Goal: Information Seeking & Learning: Learn about a topic

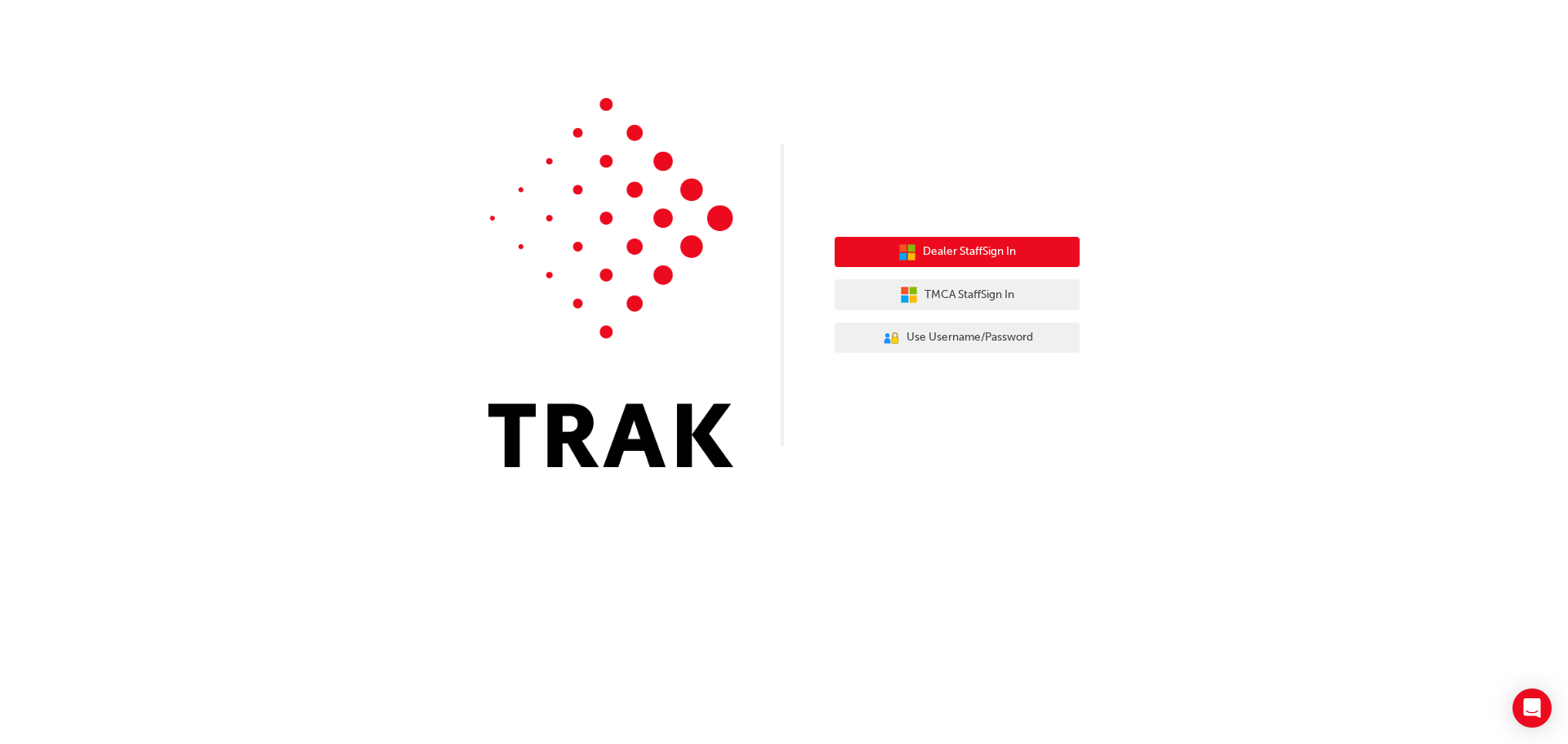
click at [976, 260] on span "Dealer Staff Sign In" at bounding box center [970, 251] width 93 height 19
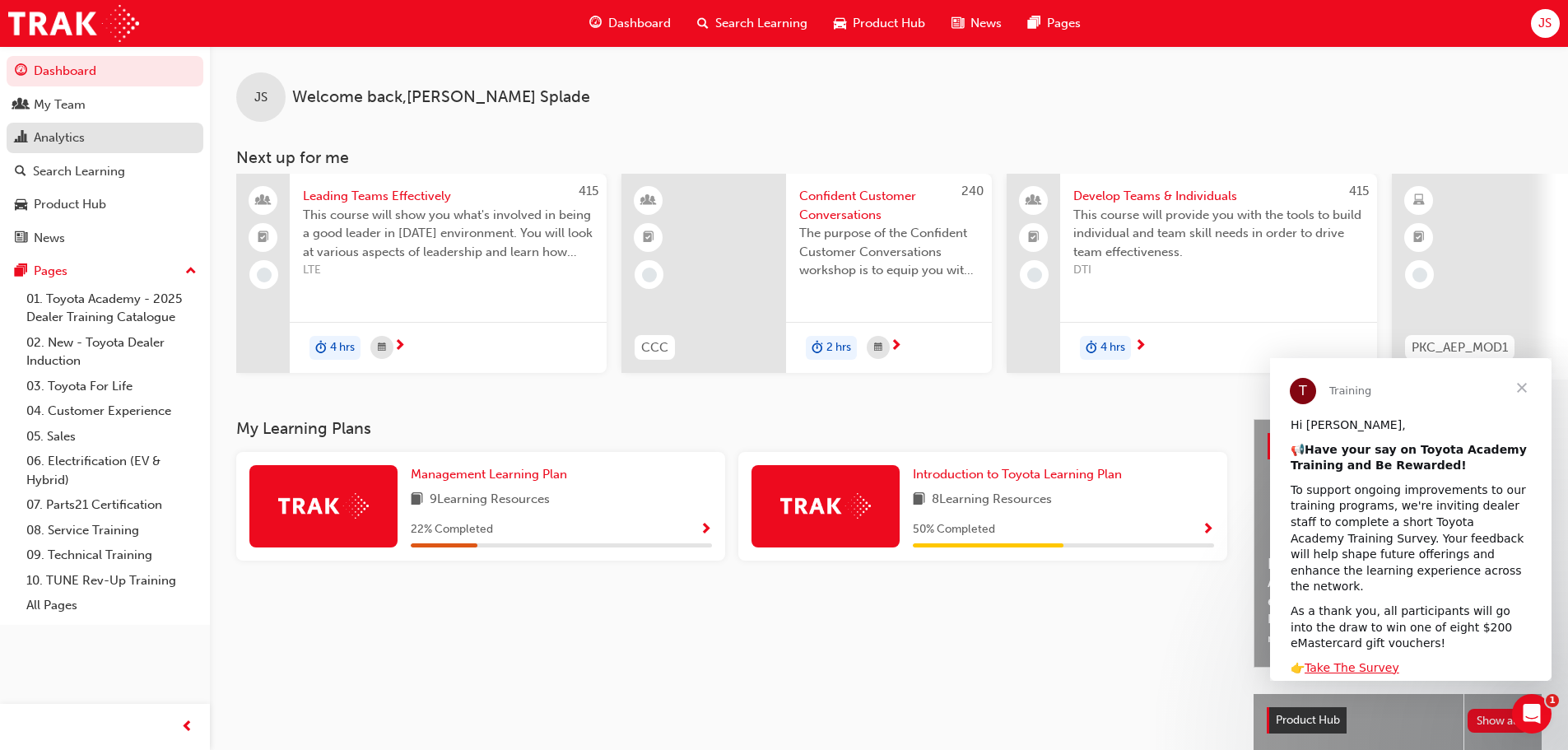
click at [77, 133] on div "Analytics" at bounding box center [59, 137] width 51 height 19
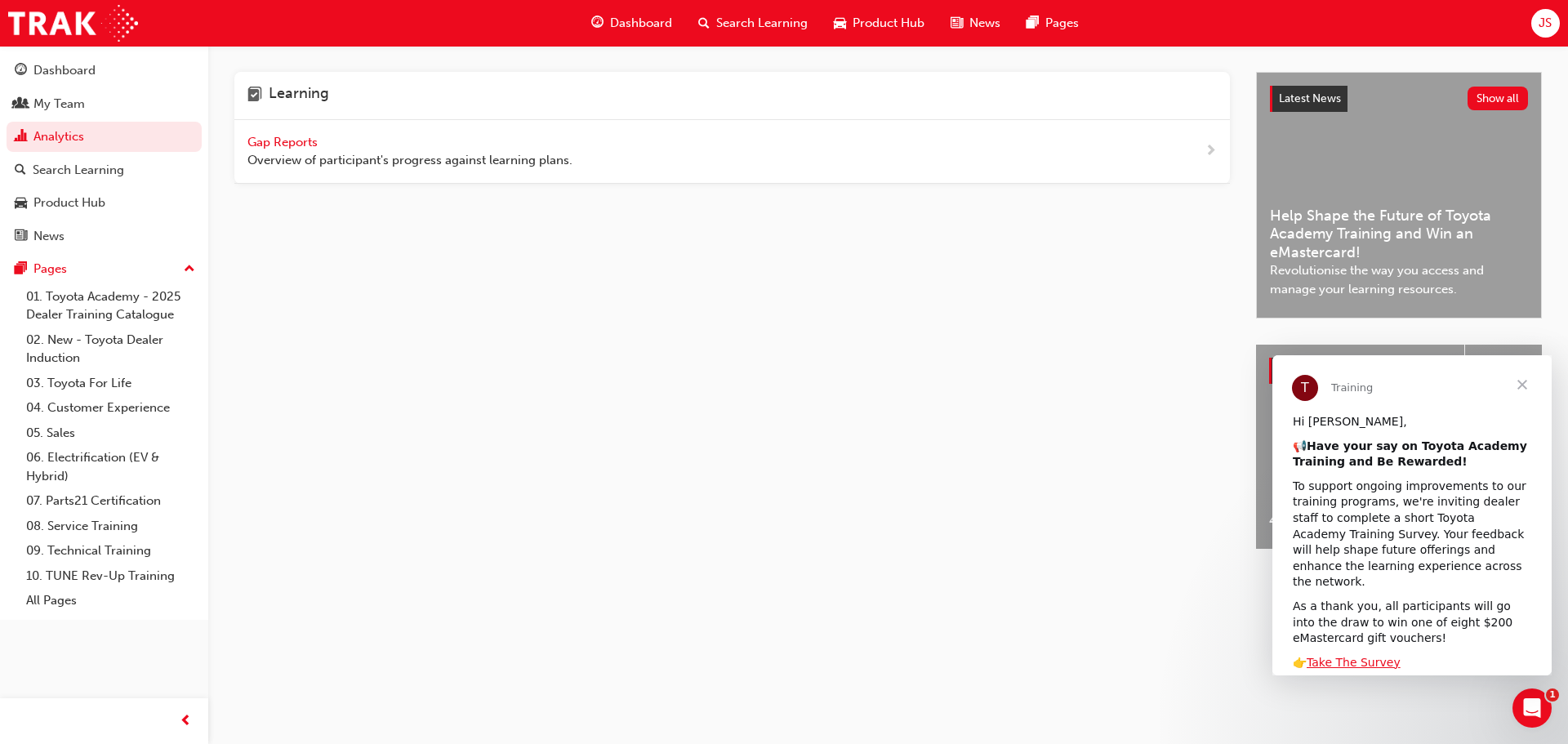
click at [287, 145] on span "Gap Reports" at bounding box center [284, 142] width 74 height 15
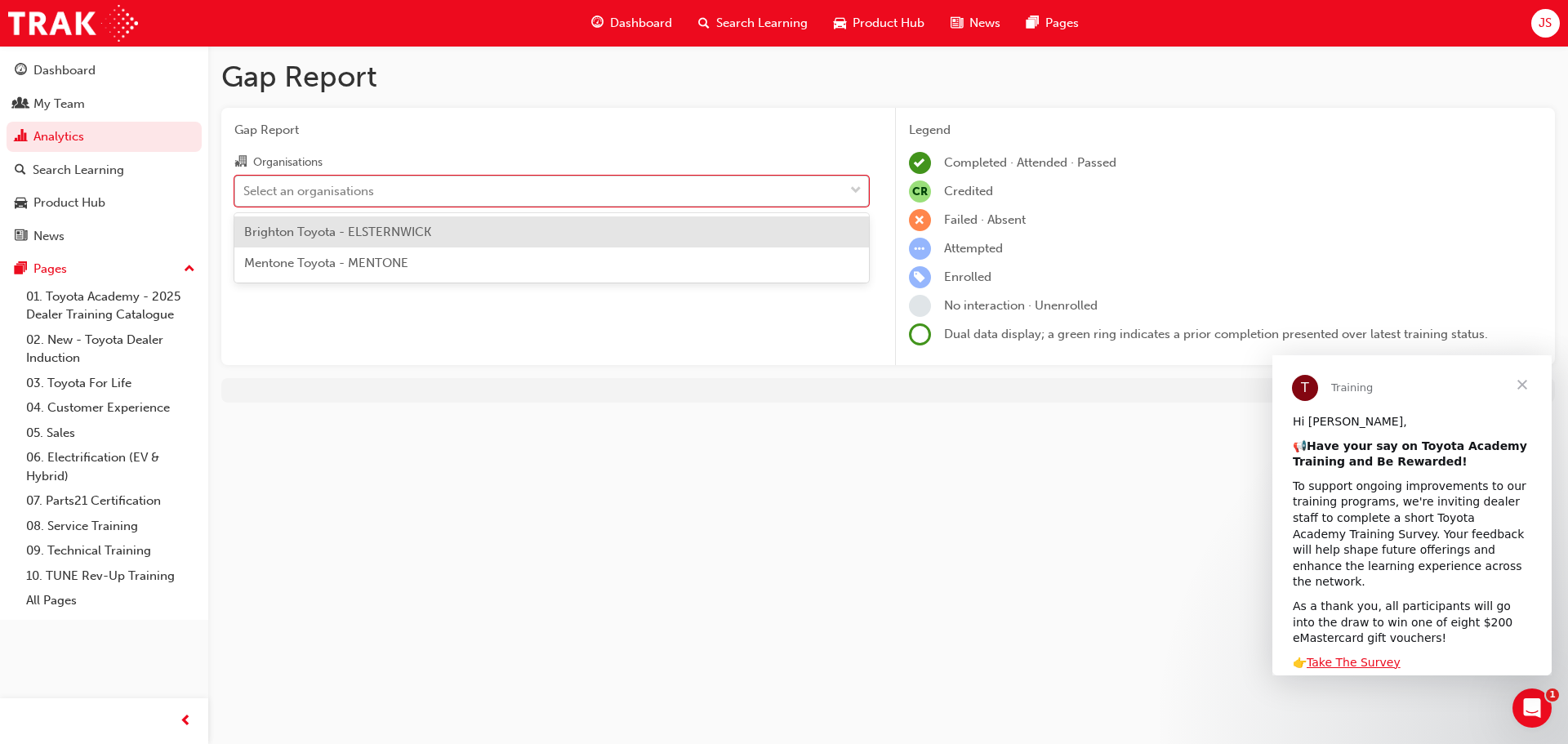
click at [639, 193] on div "Select an organisations" at bounding box center [540, 190] width 609 height 29
click at [245, 193] on input "Organisations option Brighton Toyota - ELSTERNWICK focused, 1 of 2. 2 results a…" at bounding box center [244, 190] width 2 height 14
click at [639, 193] on div "Select an organisations" at bounding box center [540, 190] width 609 height 29
click at [245, 193] on input "Organisations option Brighton Toyota - ELSTERNWICK focused, 1 of 2. 2 results a…" at bounding box center [244, 190] width 2 height 14
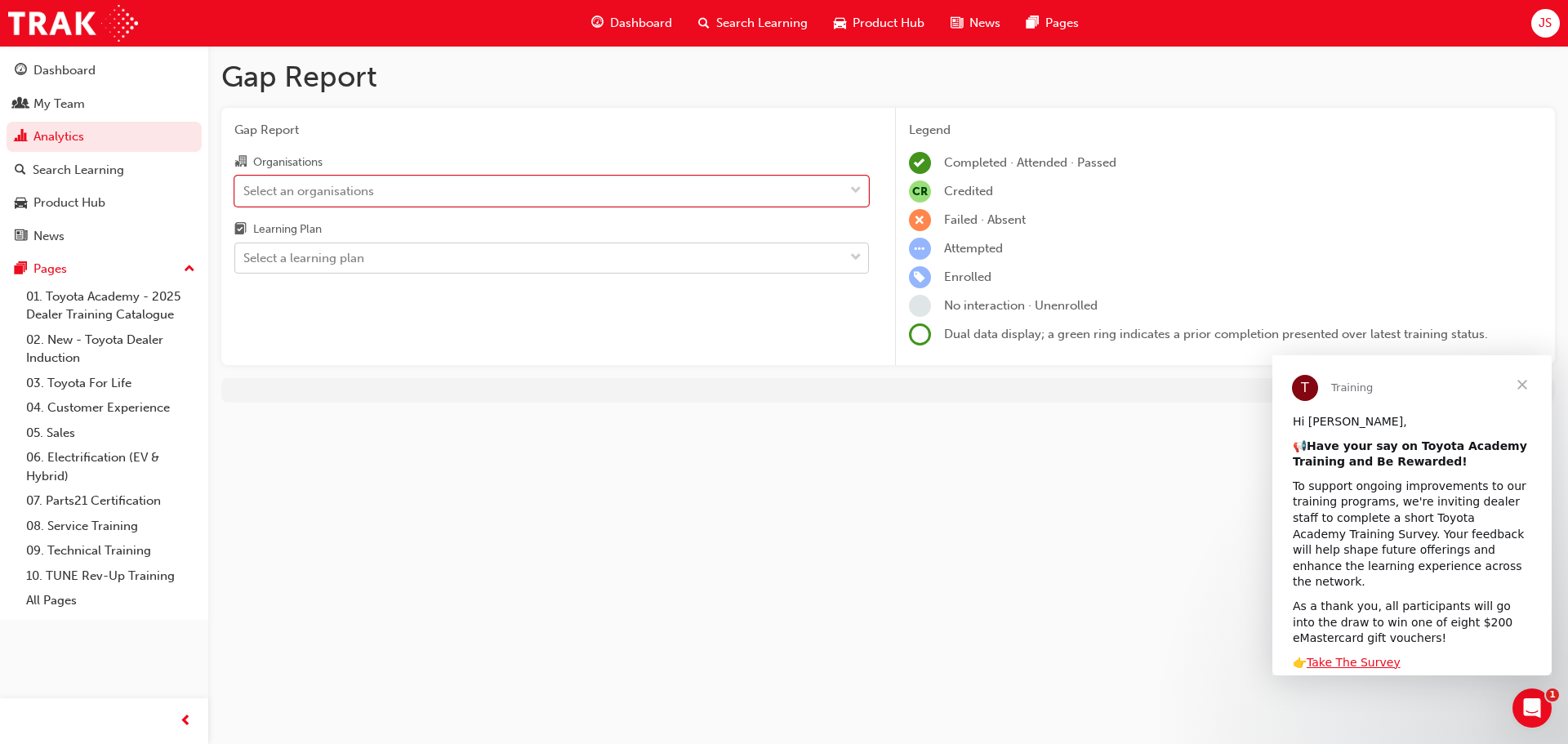
click at [531, 253] on div "Select a learning plan" at bounding box center [540, 258] width 609 height 29
click at [245, 253] on input "Learning Plan Select a learning plan" at bounding box center [244, 257] width 2 height 14
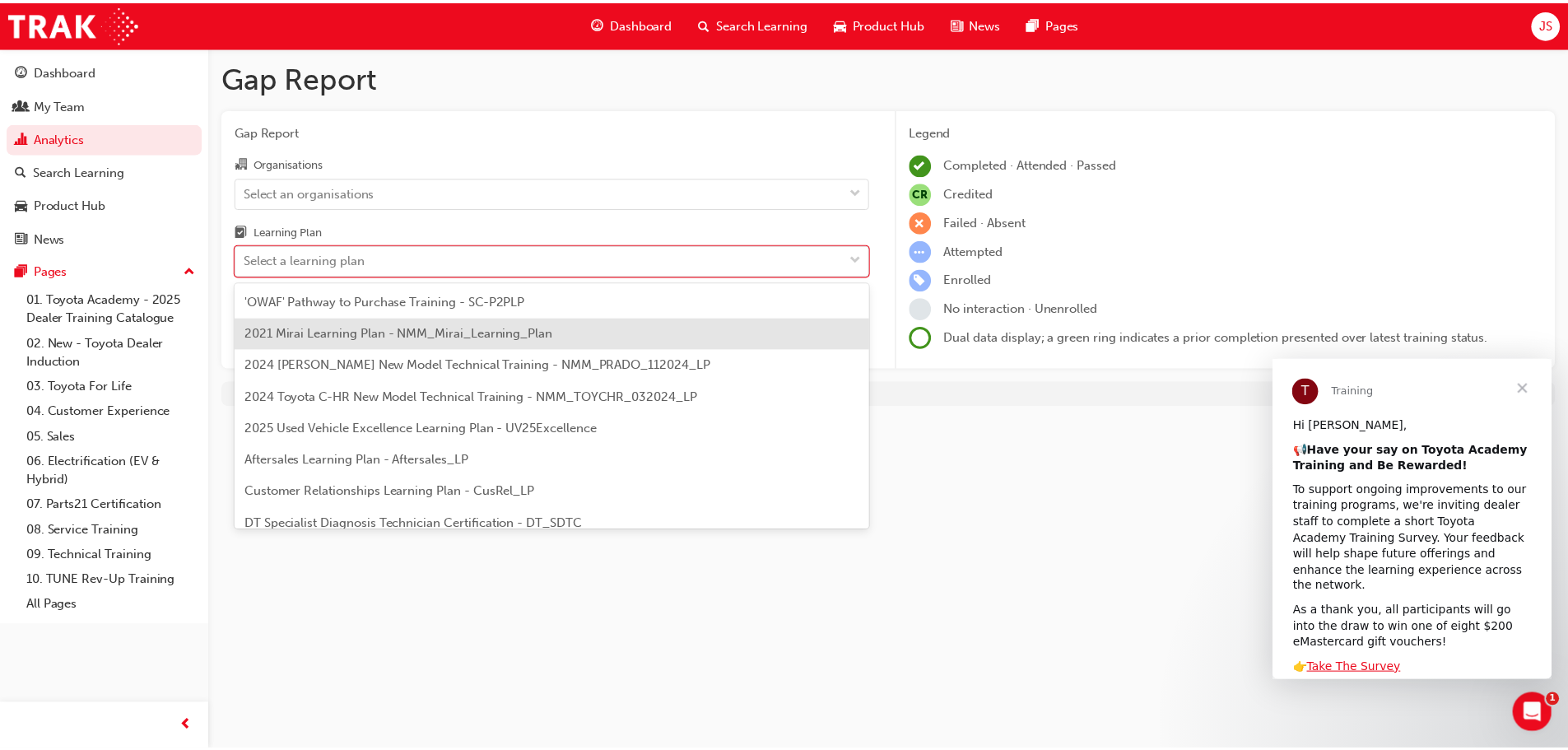
scroll to position [710, 0]
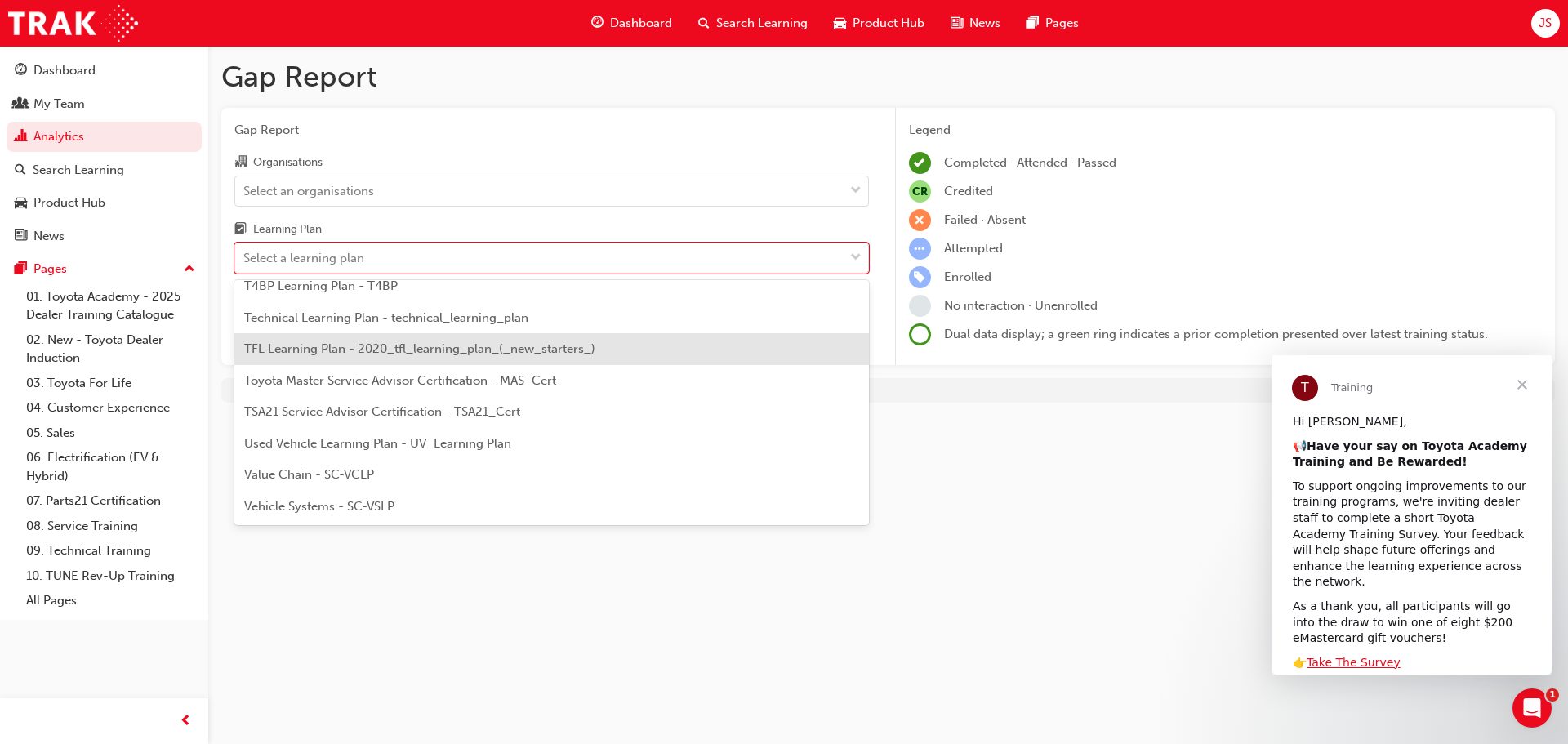
click at [460, 352] on span "TFL Learning Plan - 2020_tfl_learning_plan_(_new_starters_)" at bounding box center [420, 348] width 351 height 15
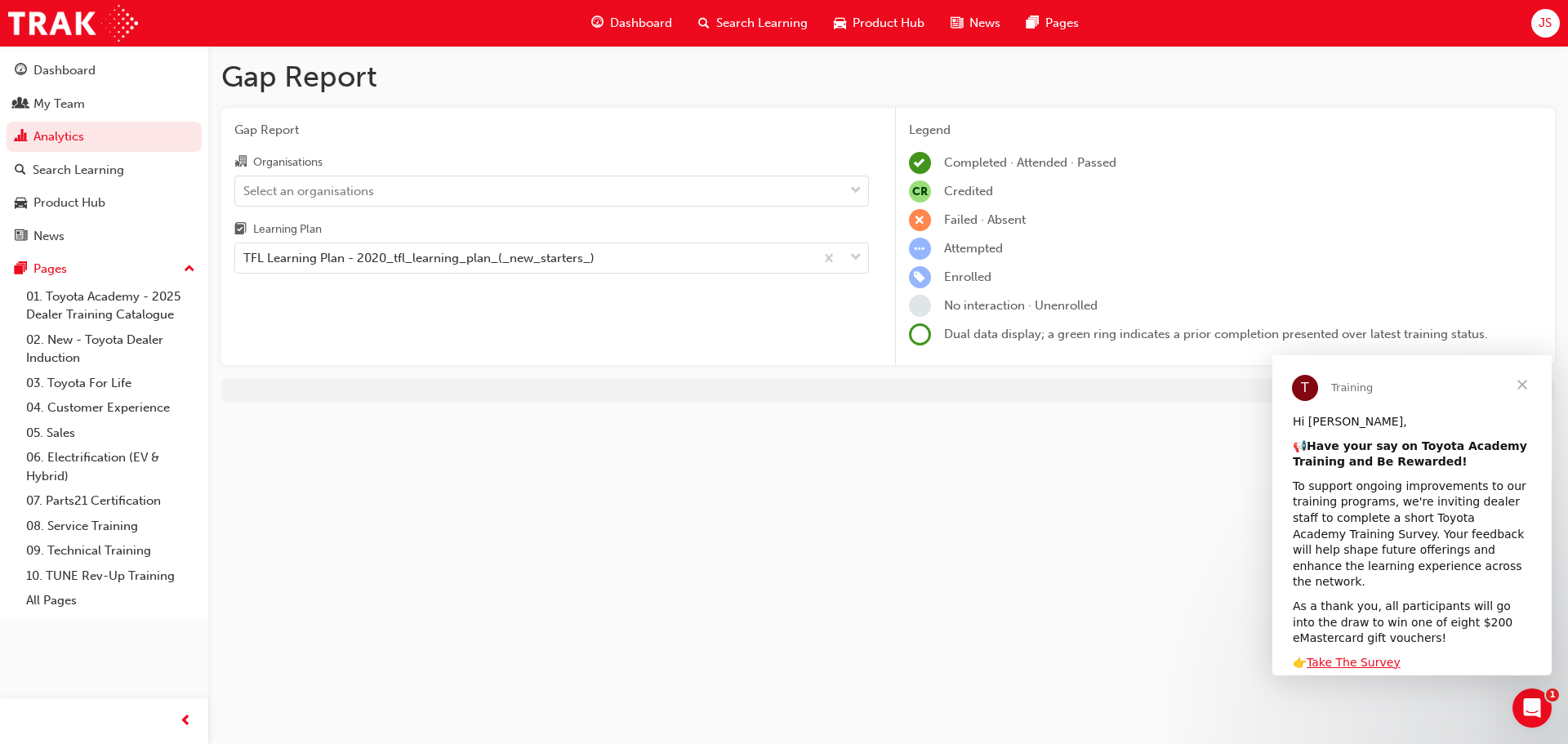
click at [1523, 387] on span "Close" at bounding box center [1523, 385] width 59 height 59
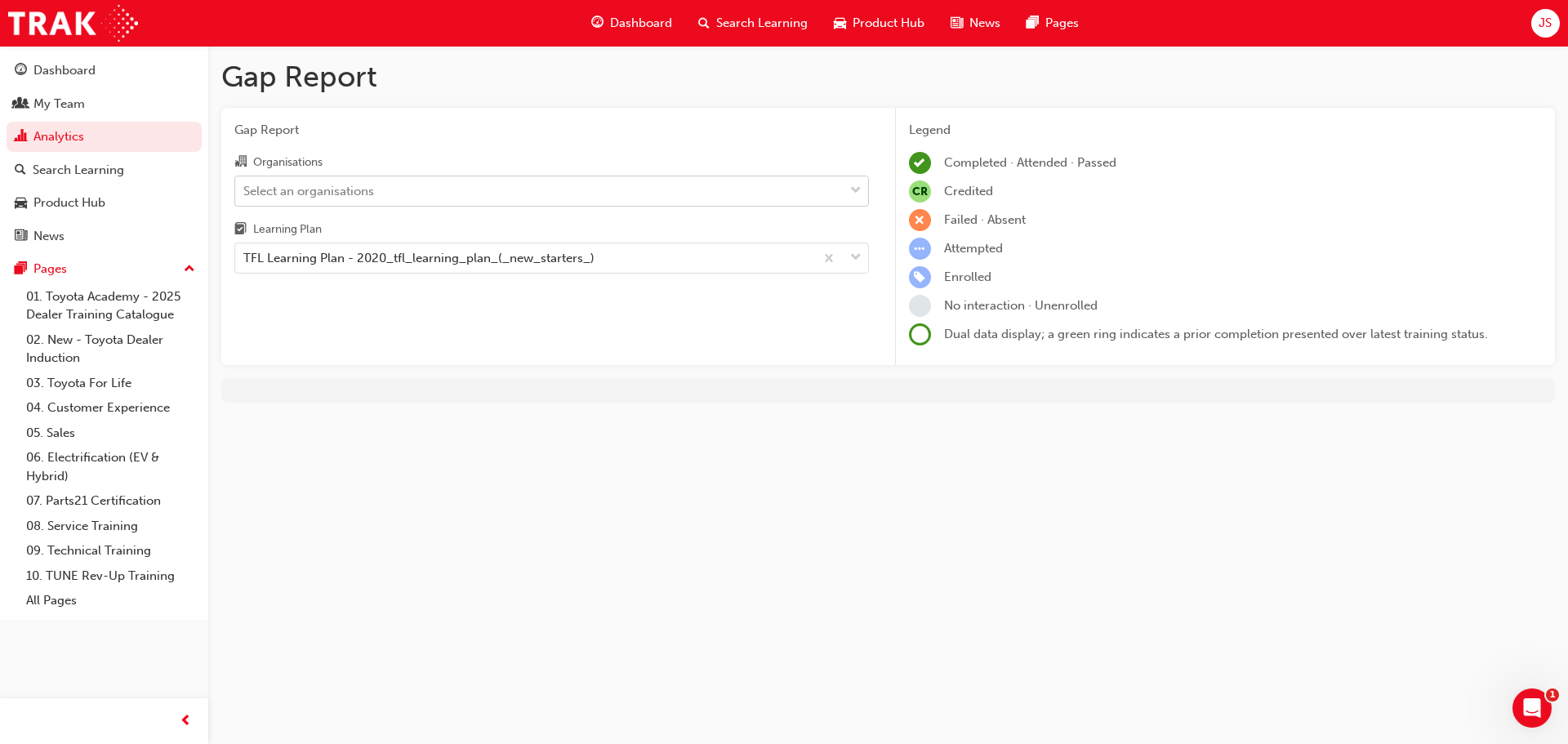
click at [367, 191] on div "Select an organisations" at bounding box center [308, 190] width 131 height 19
click at [245, 191] on input "Organisations Select an organisations" at bounding box center [244, 190] width 2 height 14
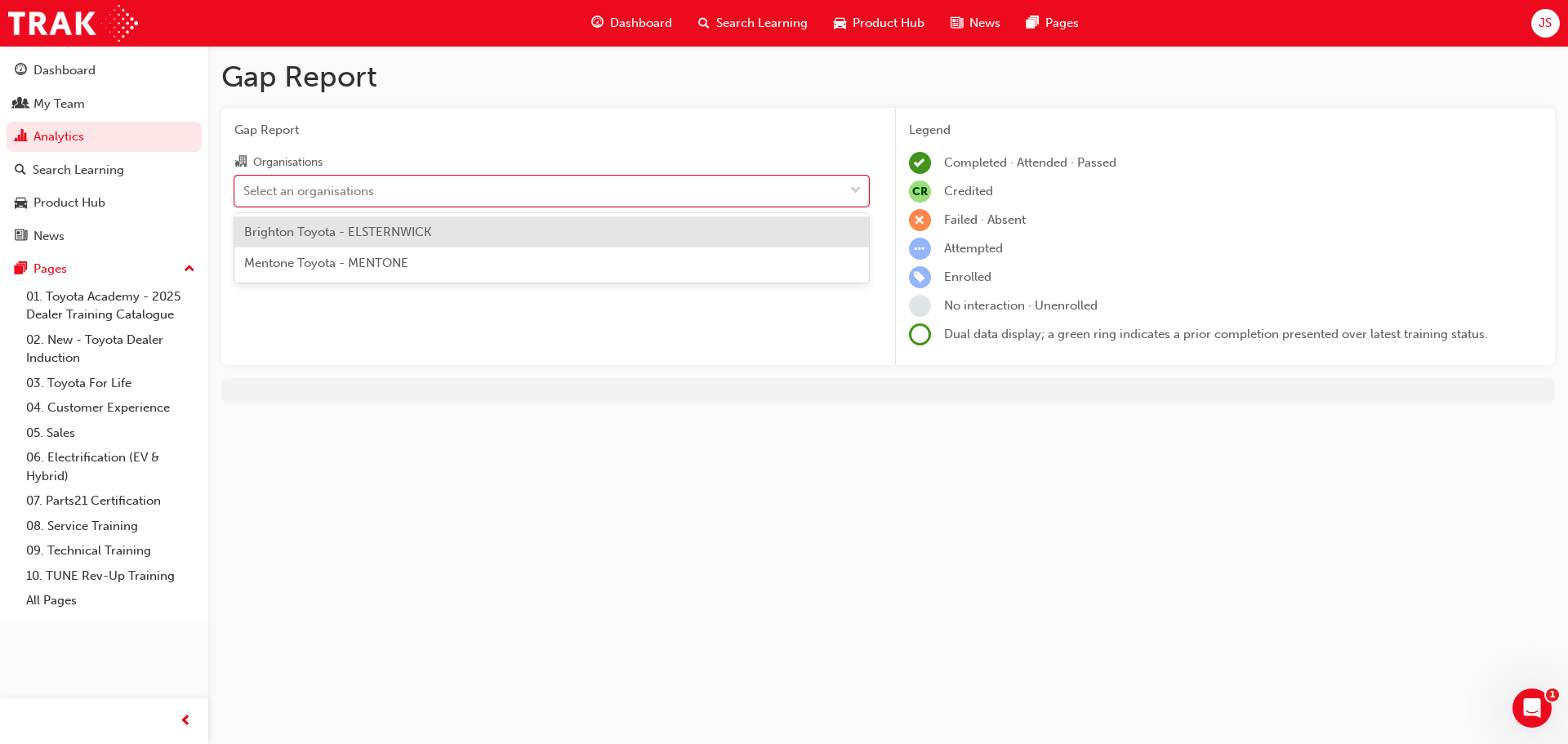
click at [346, 231] on span "Brighton Toyota - ELSTERNWICK" at bounding box center [338, 232] width 187 height 15
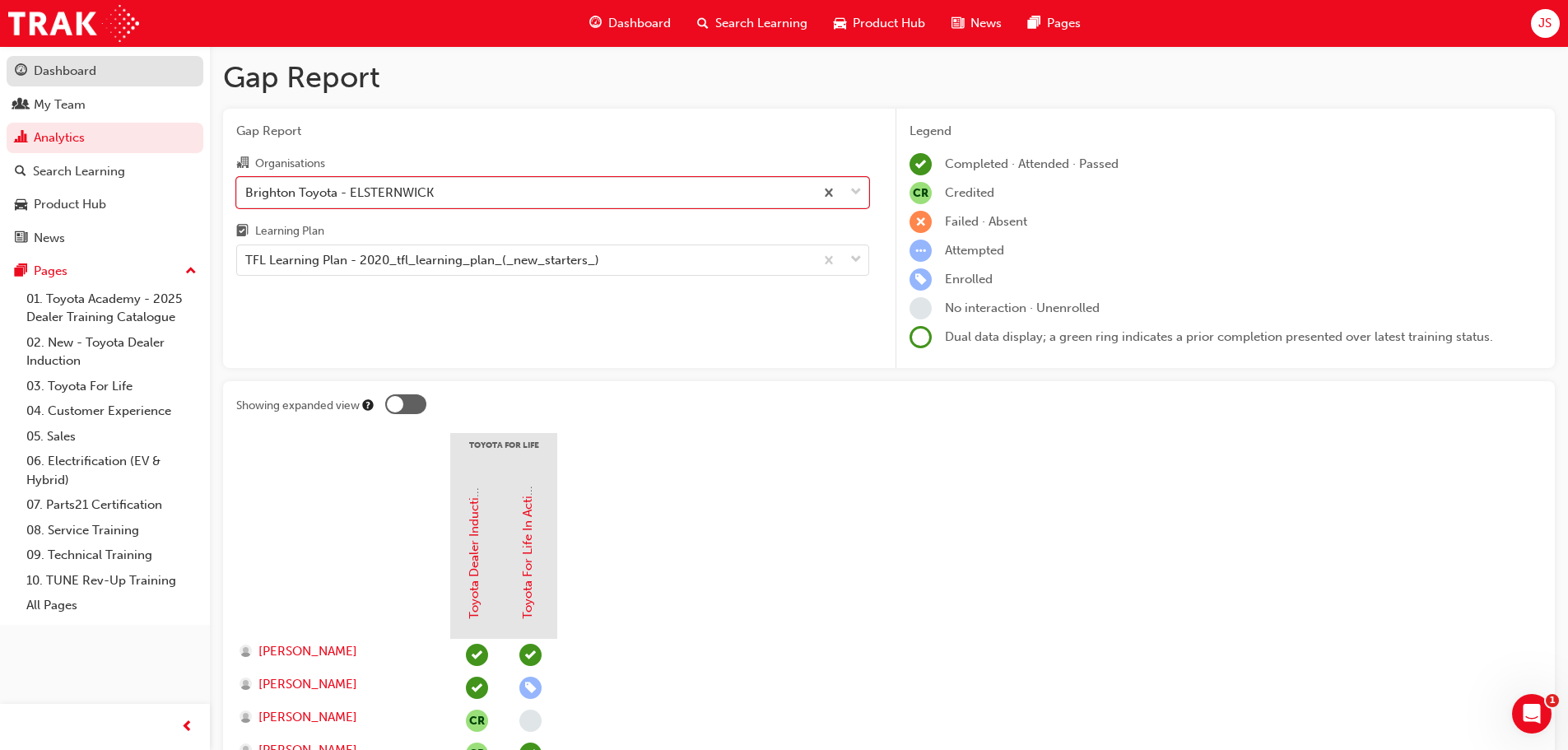
click at [80, 79] on div "Dashboard" at bounding box center [65, 71] width 63 height 19
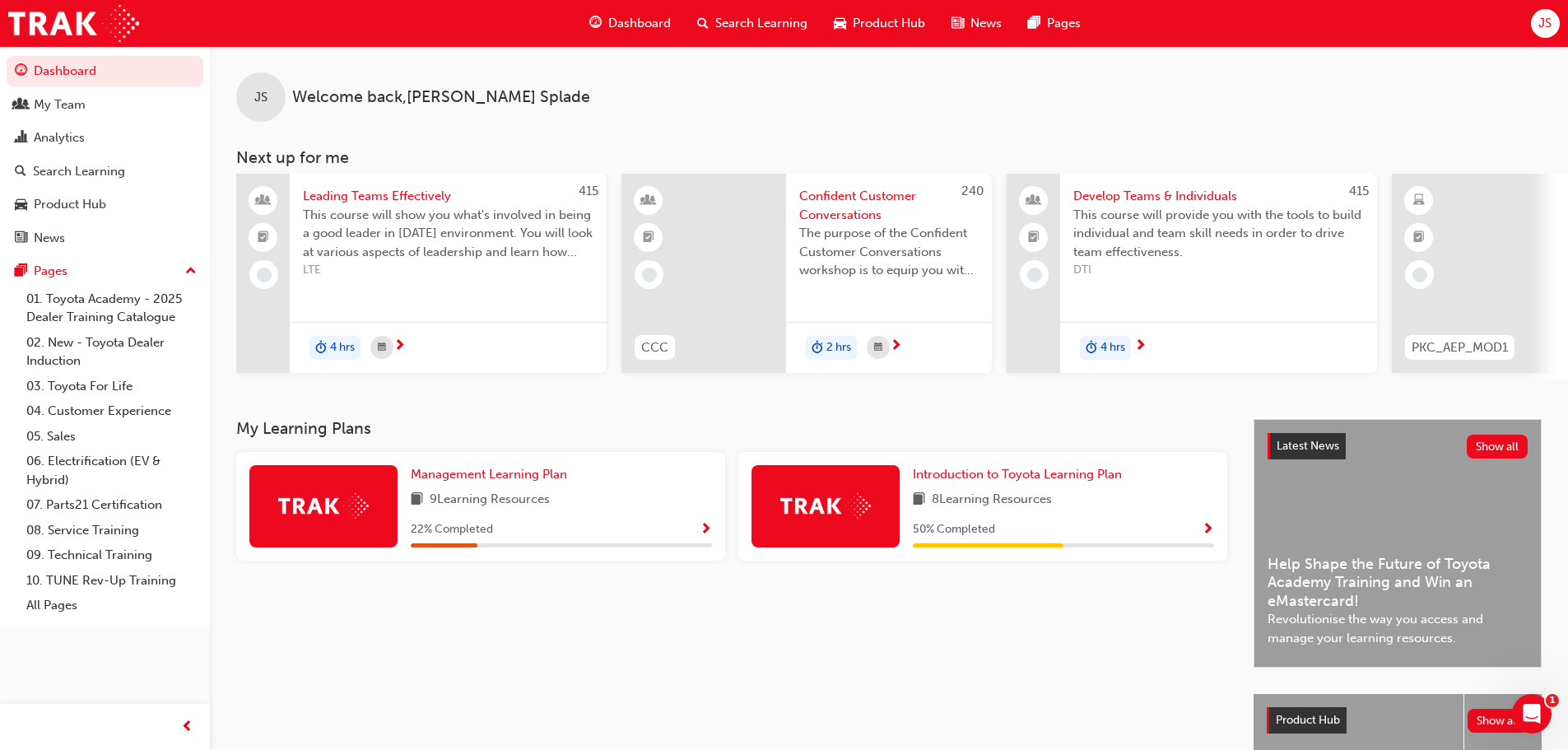
click at [704, 536] on span "Show Progress" at bounding box center [706, 529] width 12 height 15
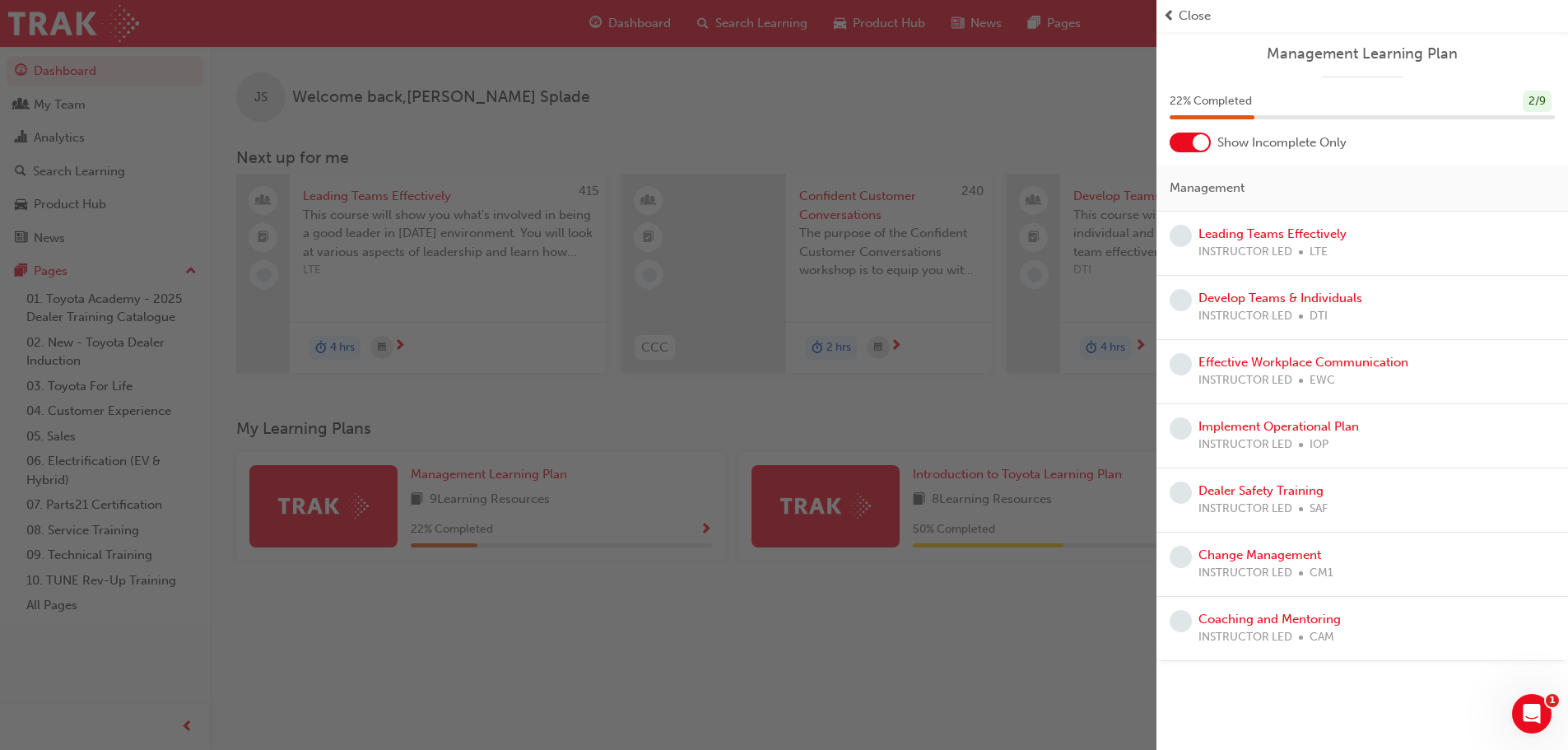
click at [1011, 98] on div "button" at bounding box center [578, 375] width 1157 height 750
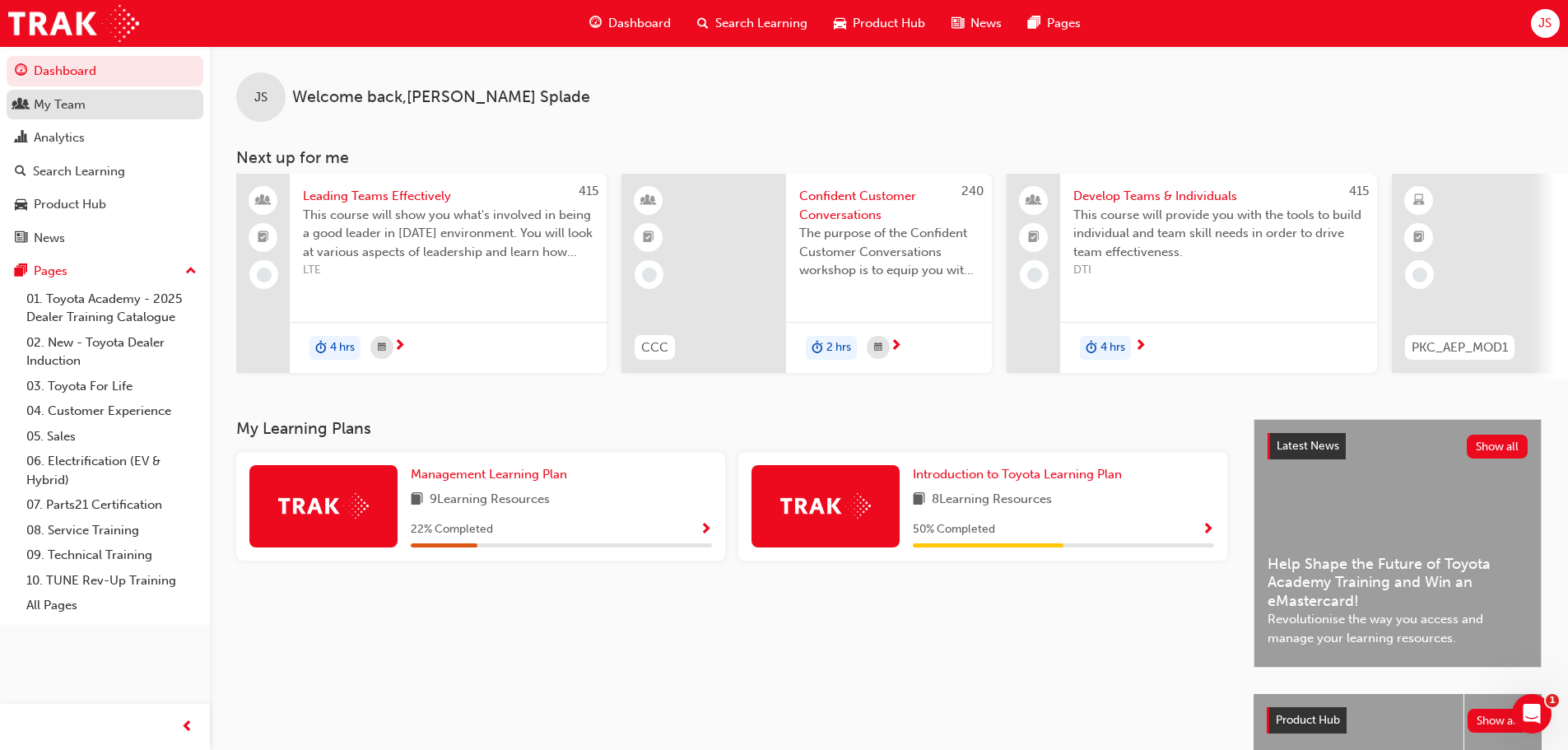
click at [65, 104] on div "My Team" at bounding box center [60, 104] width 52 height 19
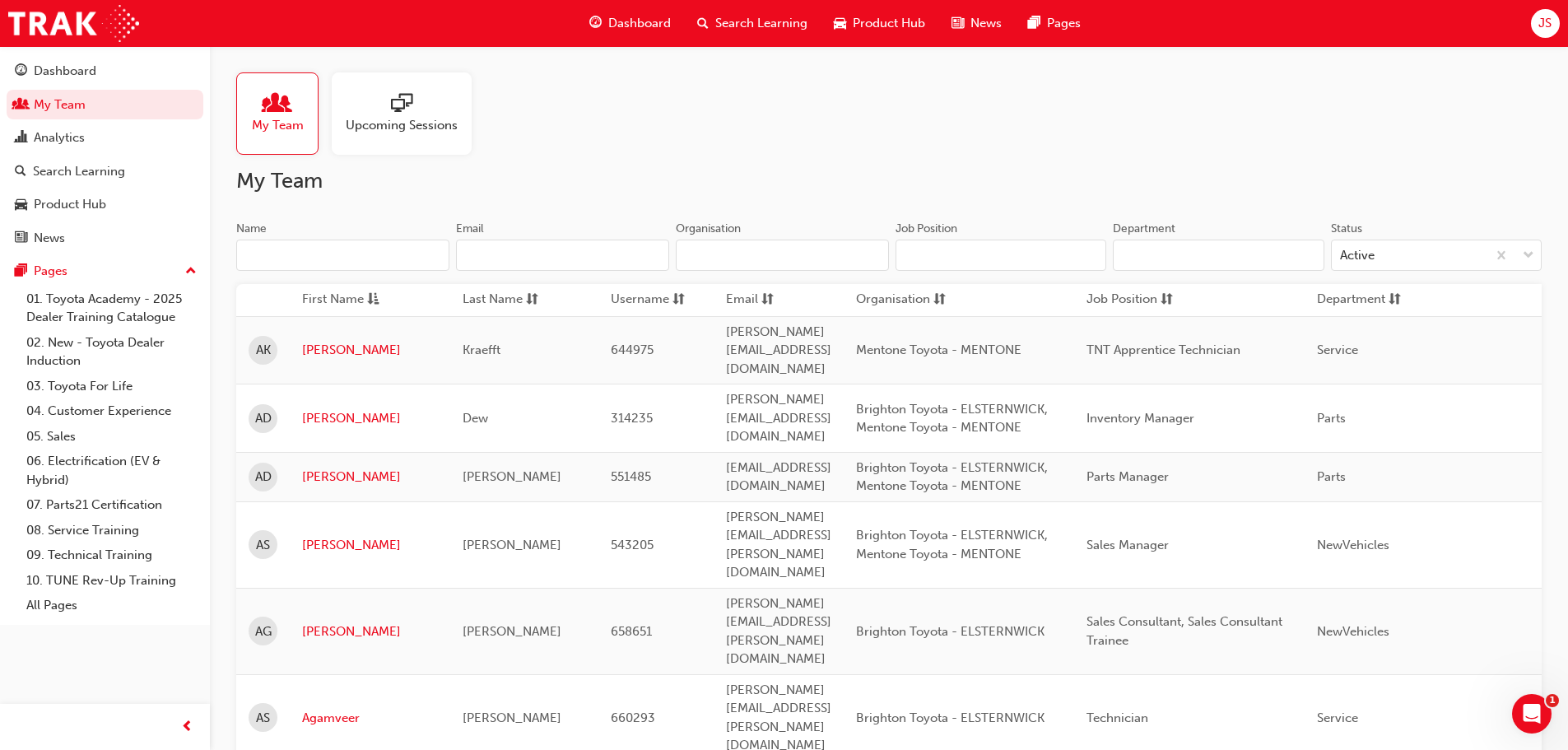
click at [277, 239] on input "Name" at bounding box center [343, 254] width 214 height 31
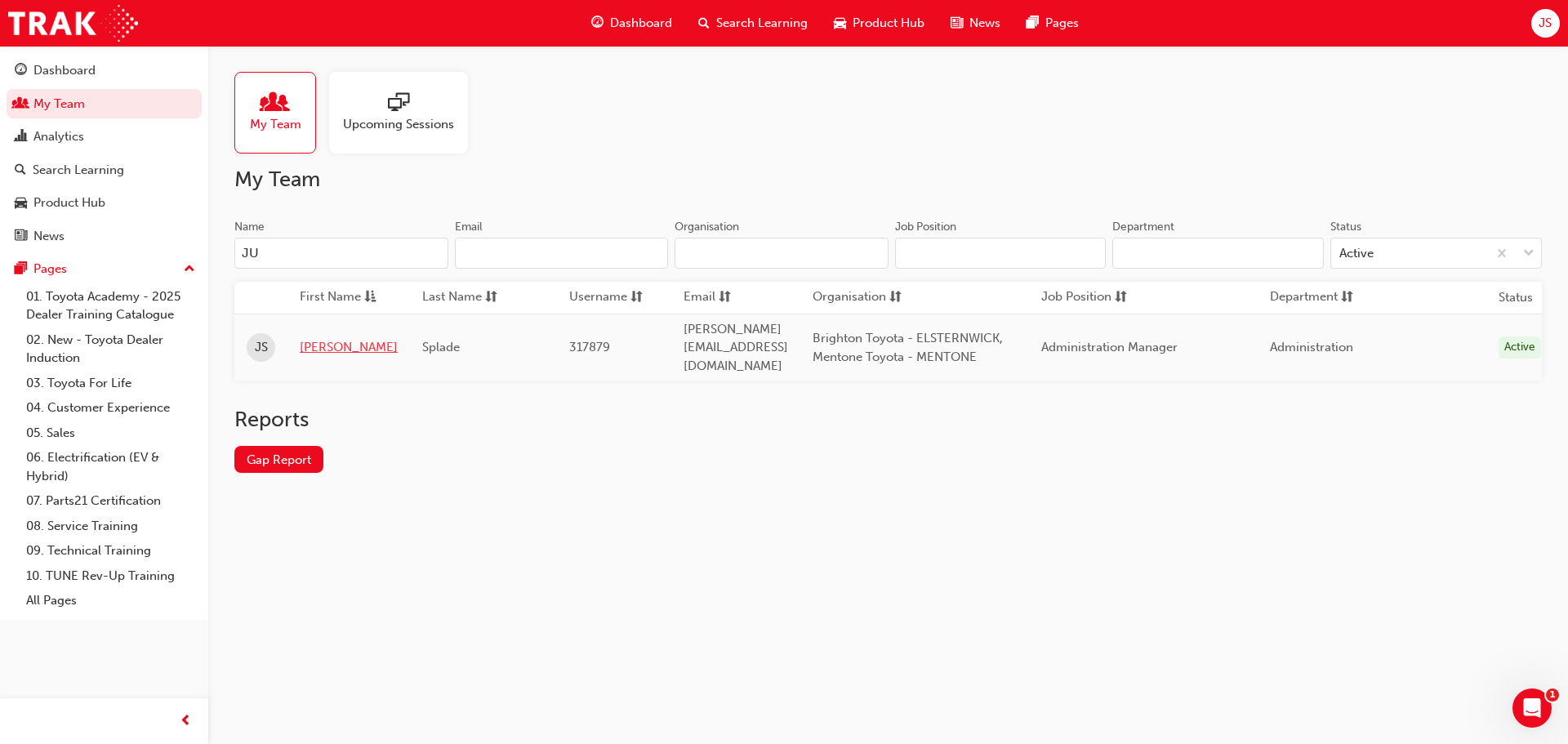
type input "JU"
click at [320, 338] on link "Juanita" at bounding box center [348, 347] width 98 height 19
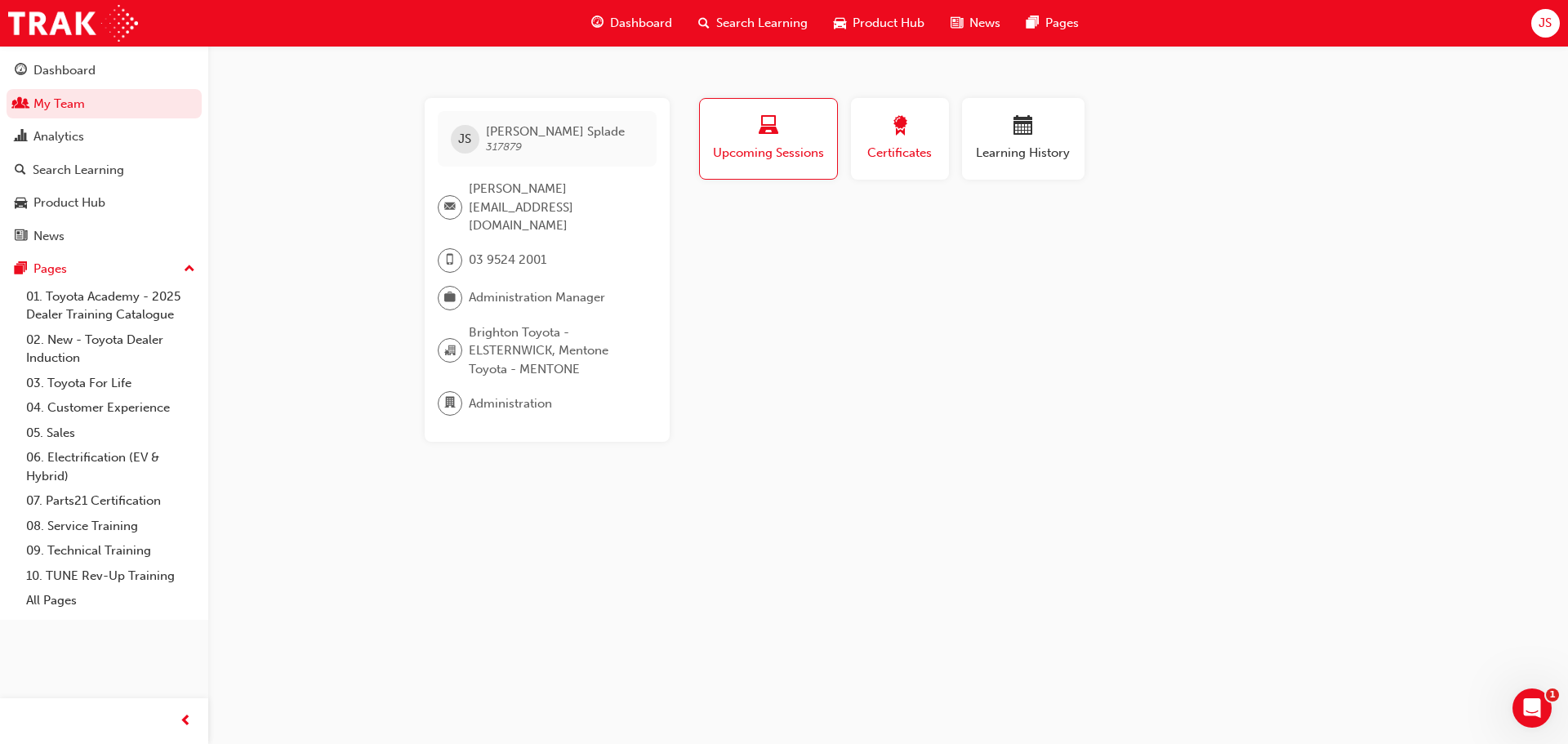
click at [909, 146] on span "Certificates" at bounding box center [900, 153] width 74 height 19
click at [1009, 139] on div "button" at bounding box center [1023, 129] width 98 height 26
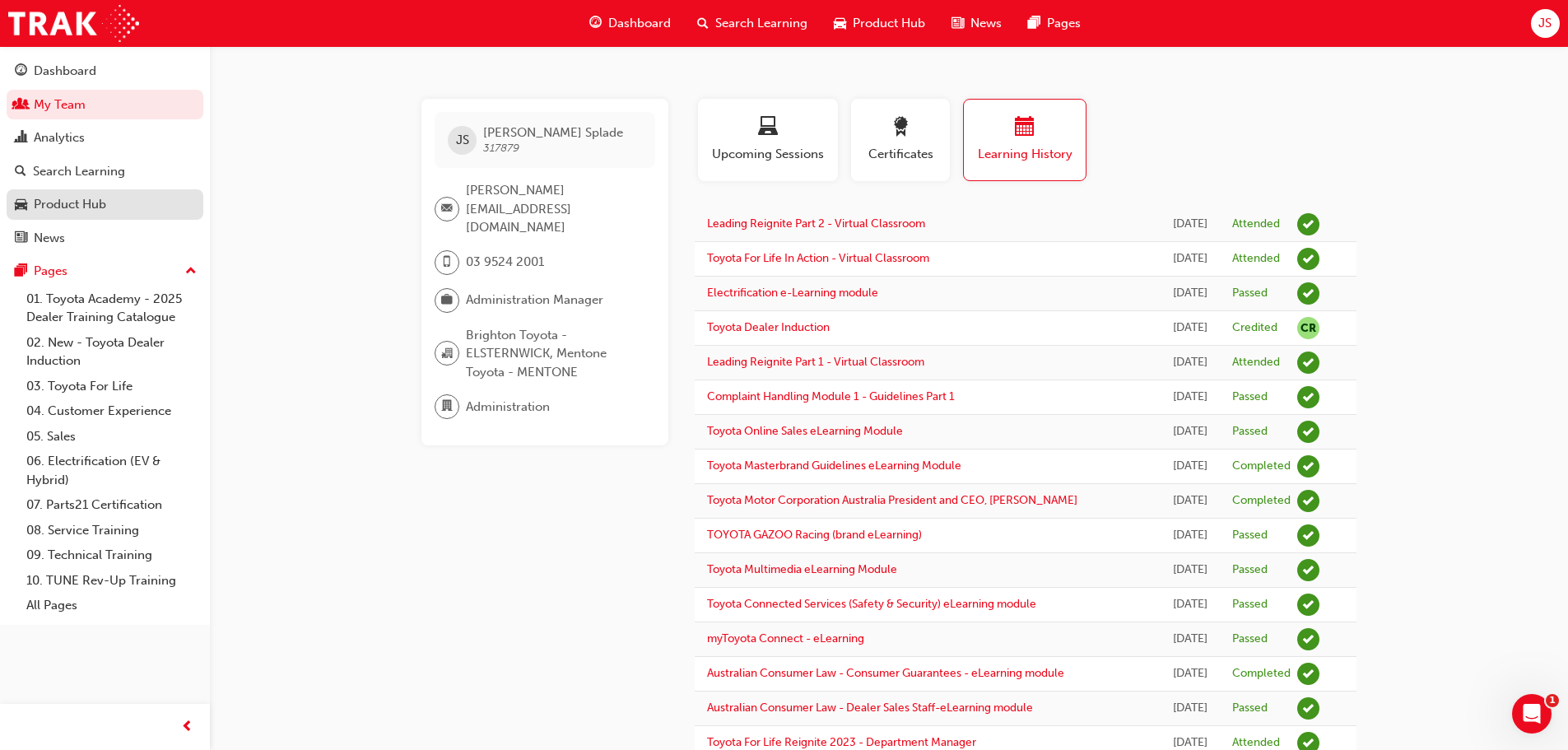
click at [97, 197] on div "Product Hub" at bounding box center [70, 204] width 72 height 19
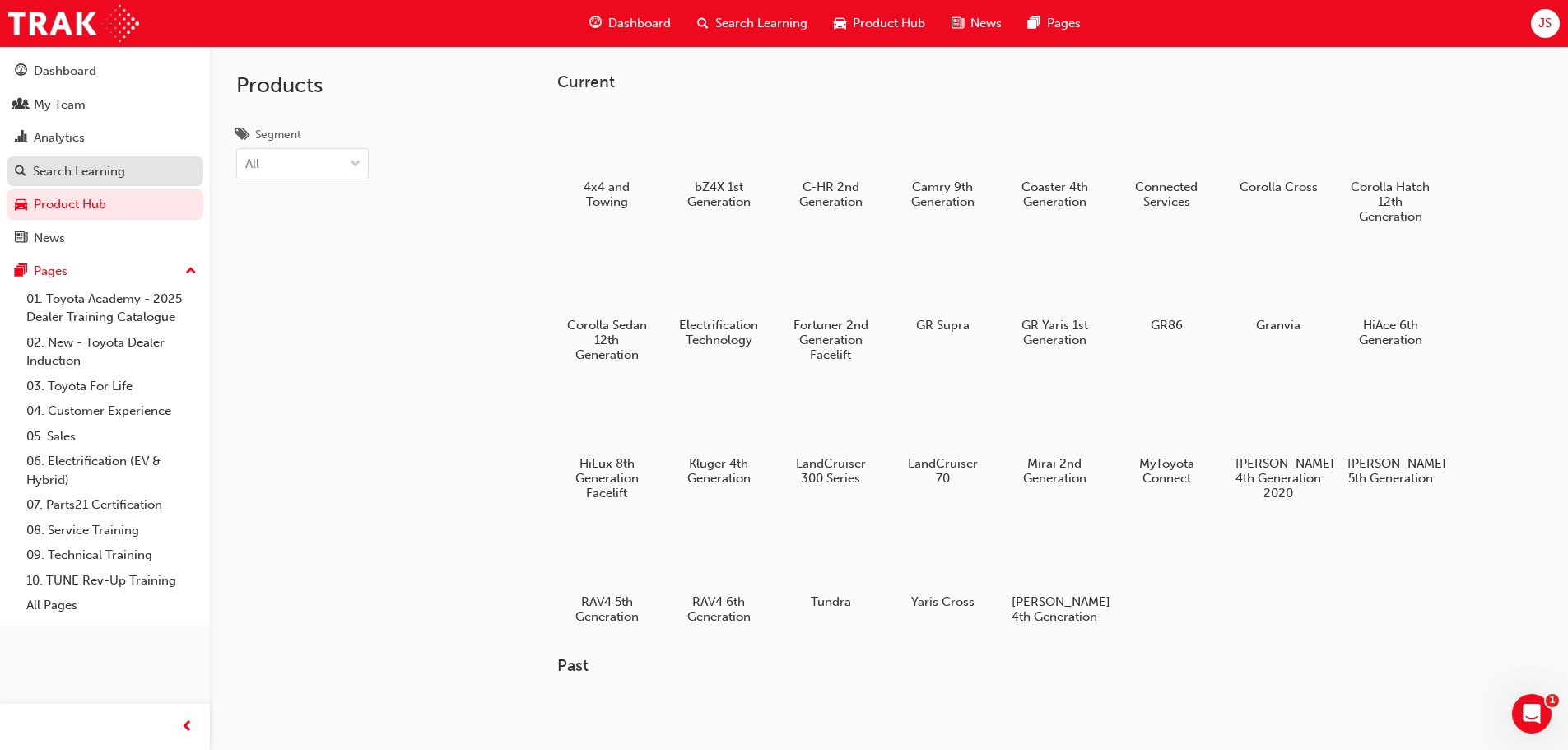
click at [108, 177] on div "Search Learning" at bounding box center [78, 171] width 92 height 19
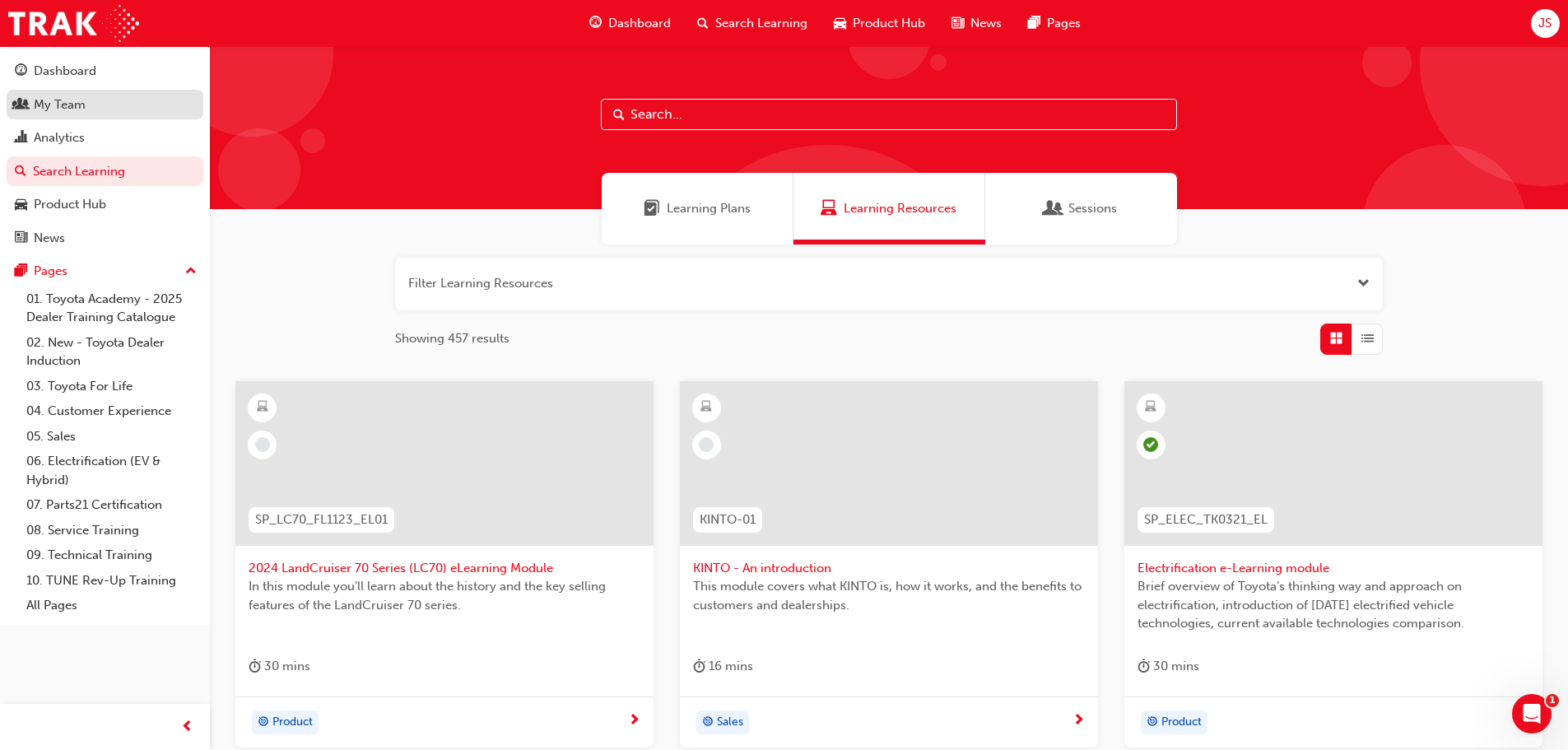
click at [79, 107] on div "My Team" at bounding box center [60, 104] width 52 height 19
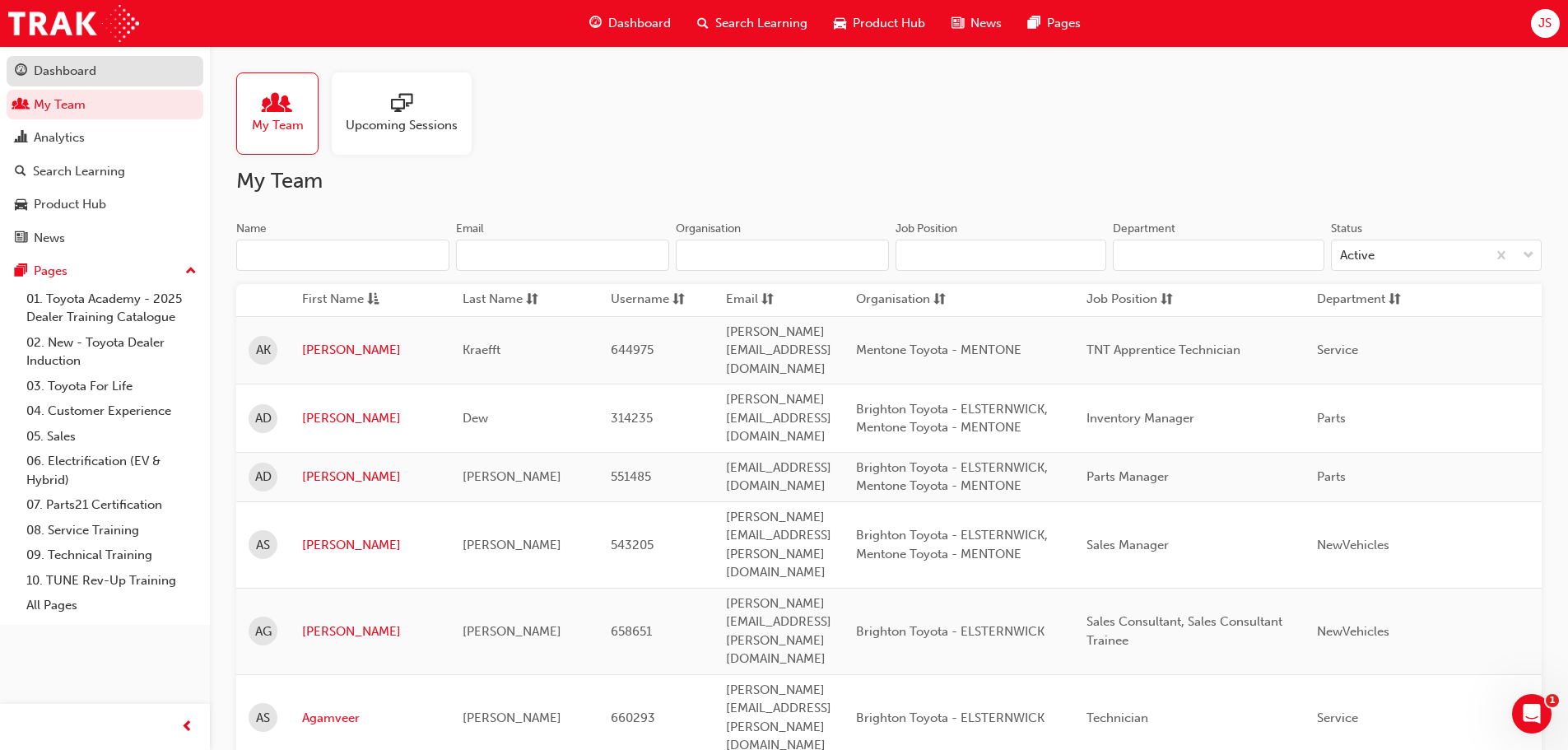
click at [65, 68] on div "Dashboard" at bounding box center [65, 71] width 63 height 19
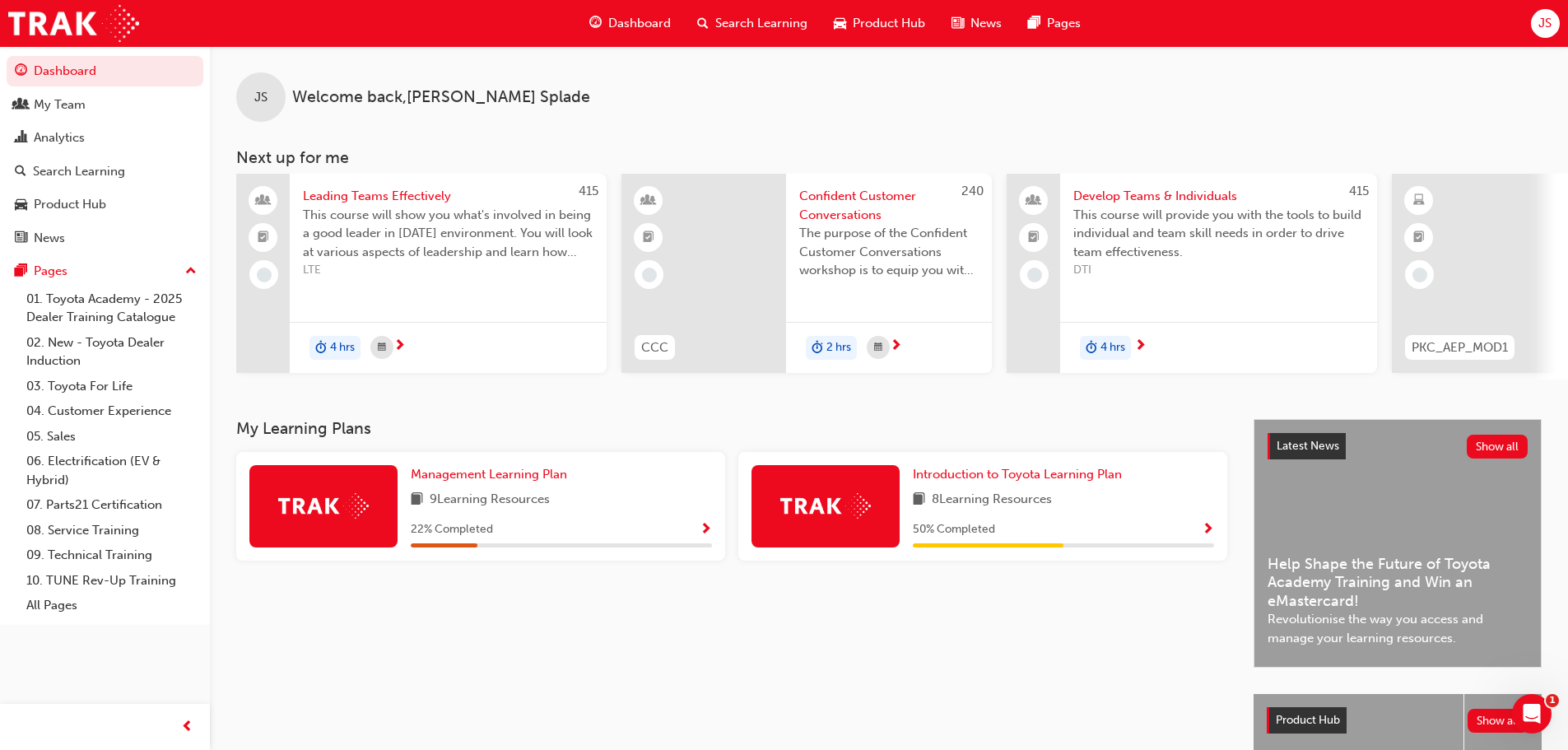
click at [580, 519] on div "Management Learning Plan 9 Learning Resources 22 % Completed" at bounding box center [561, 506] width 301 height 82
click at [526, 482] on span "Management Learning Plan" at bounding box center [489, 474] width 156 height 15
click at [1013, 540] on div "50 % Completed" at bounding box center [1063, 529] width 301 height 21
click at [1209, 537] on span "Show Progress" at bounding box center [1208, 529] width 12 height 15
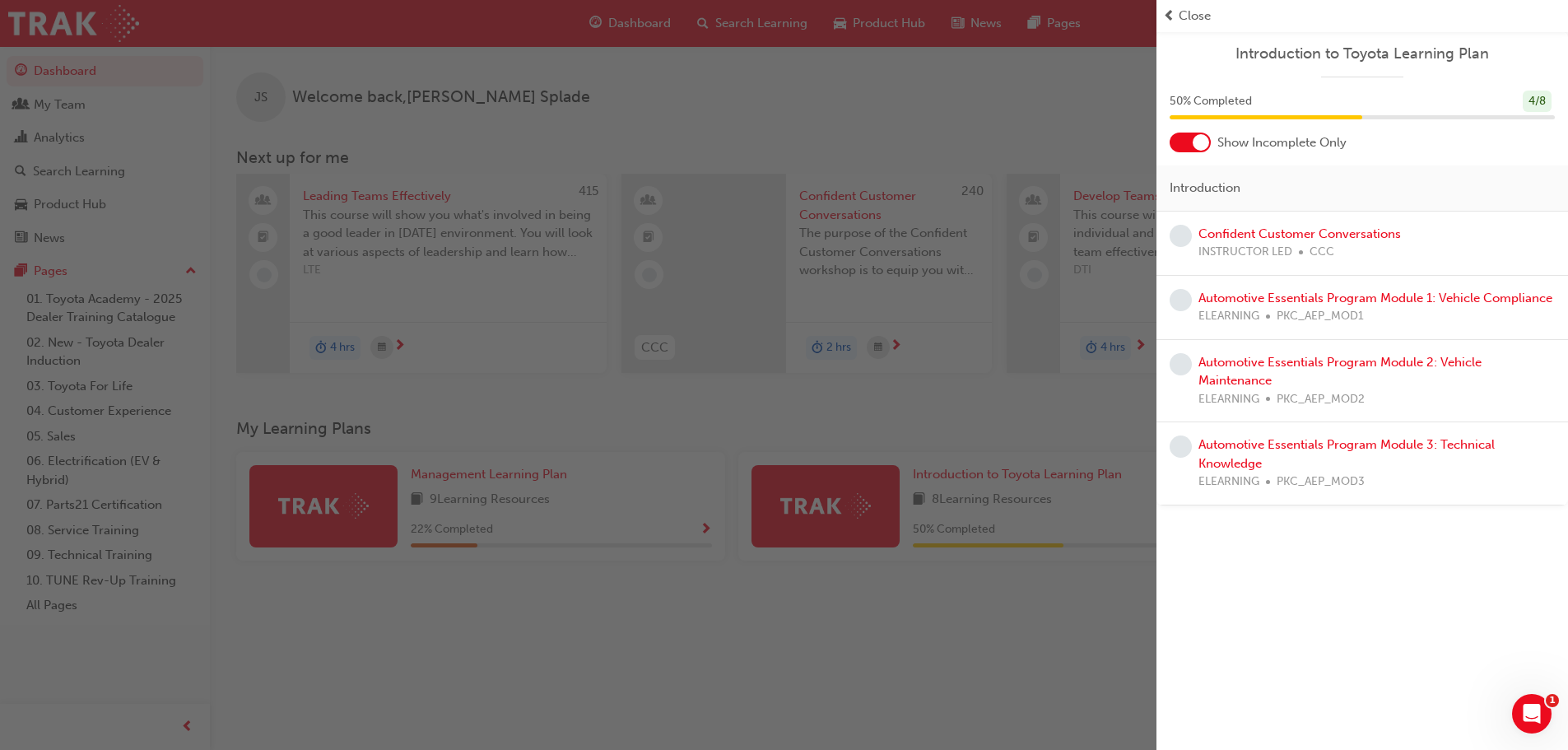
click at [1184, 296] on span "learningRecordVerb_NONE-icon" at bounding box center [1181, 300] width 22 height 22
click at [1244, 293] on link "Automotive Essentials Program Module 1: Vehicle Compliance" at bounding box center [1375, 298] width 354 height 15
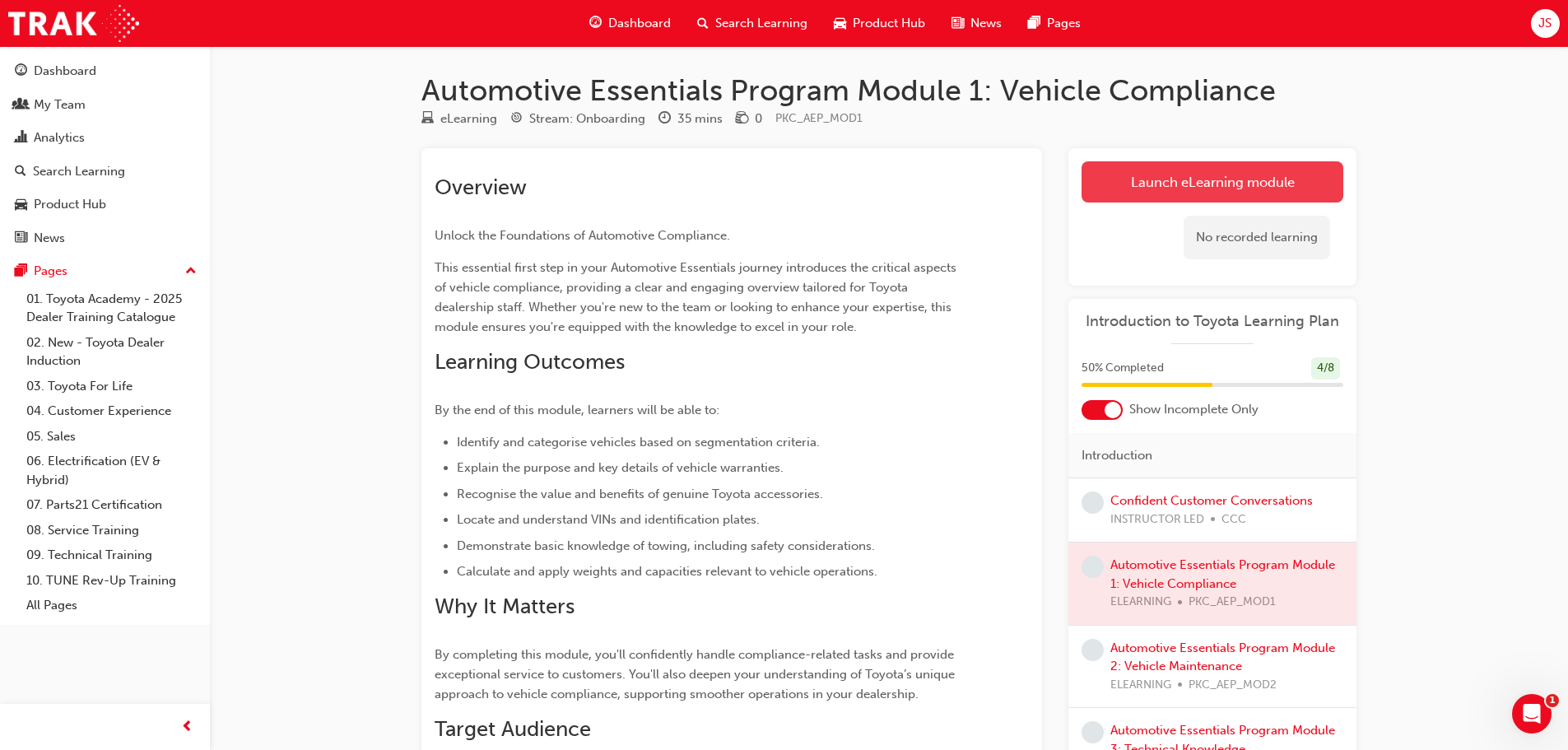
click at [1152, 183] on link "Launch eLearning module" at bounding box center [1212, 181] width 262 height 41
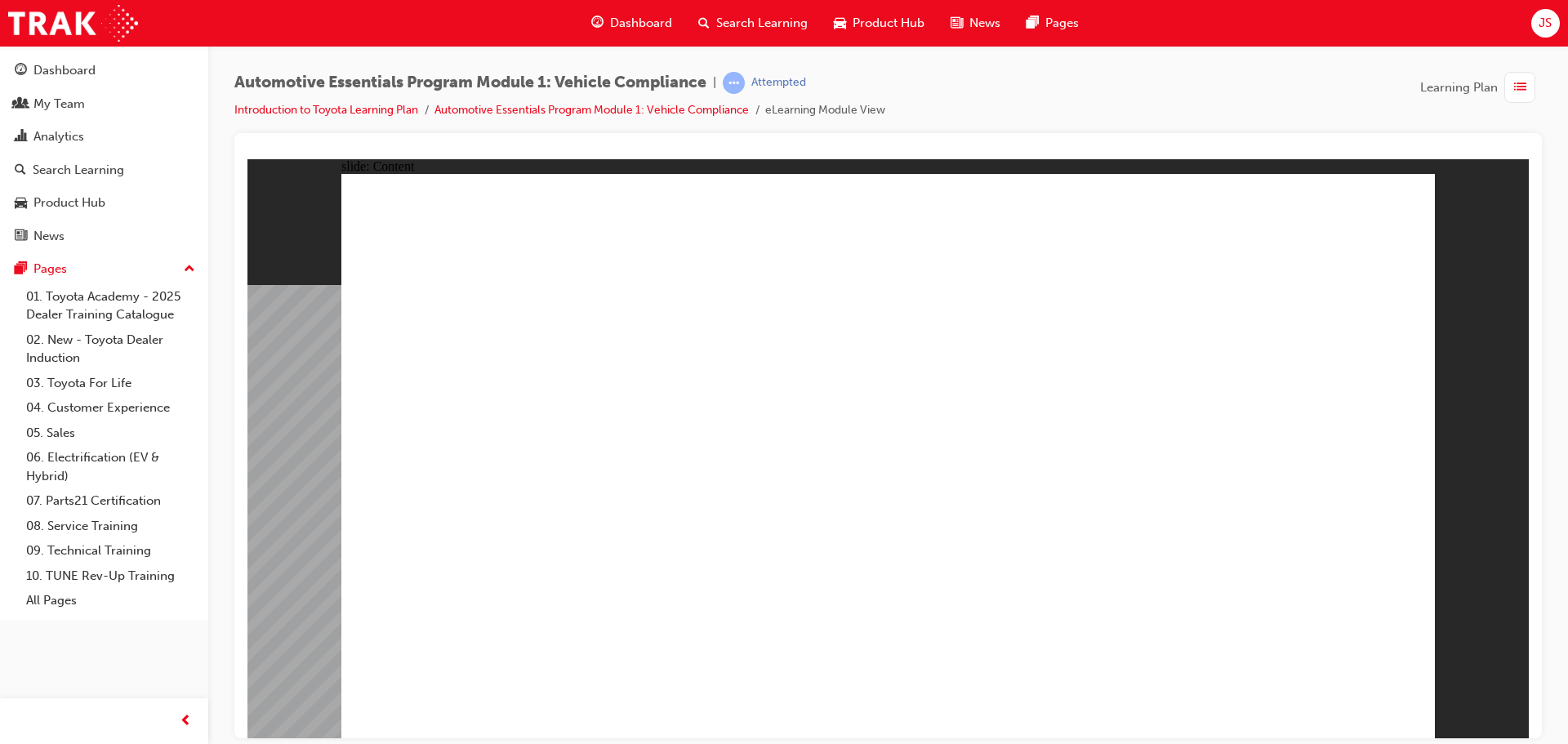
click at [328, 110] on link "Introduction to Toyota Learning Plan" at bounding box center [326, 109] width 183 height 14
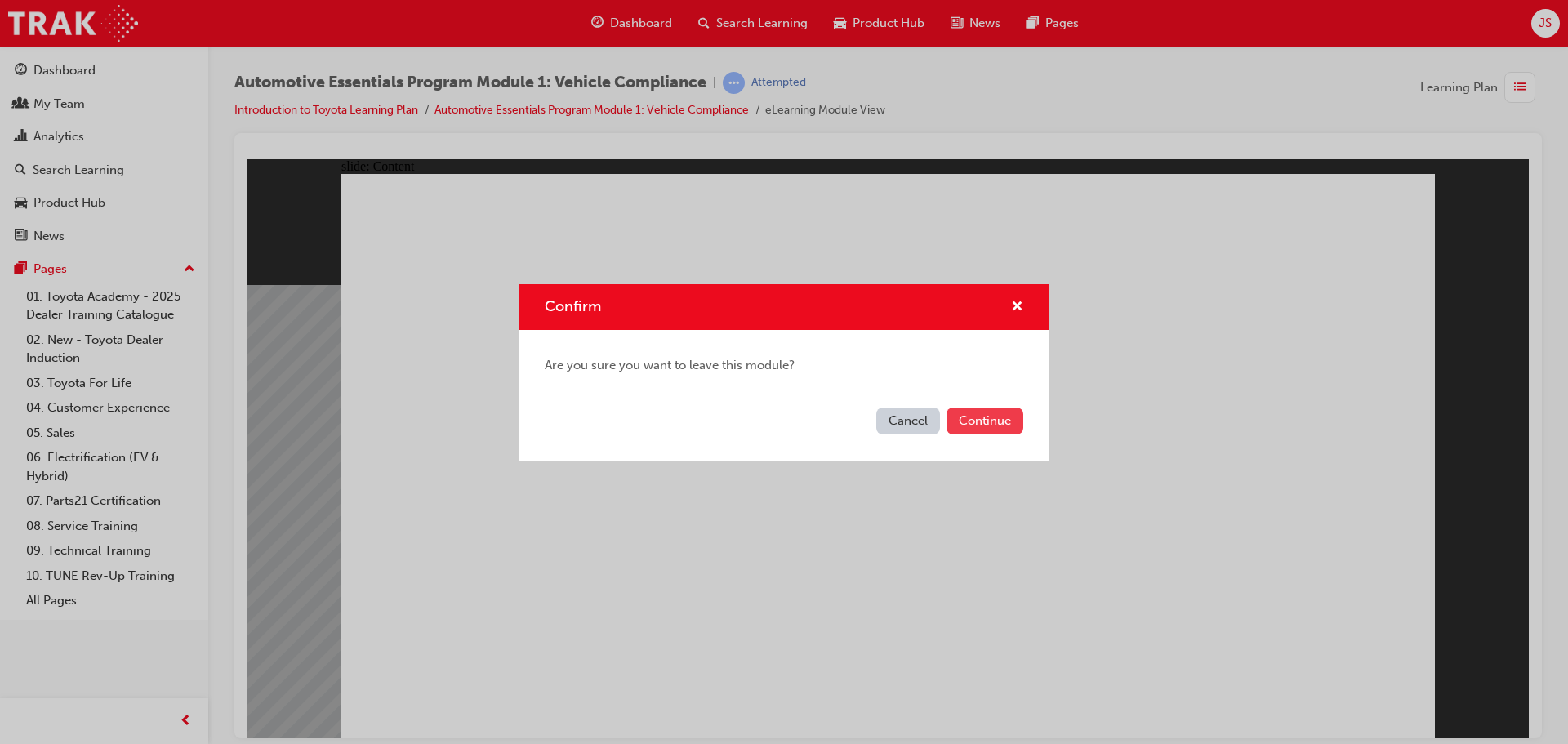
click at [1001, 425] on button "Continue" at bounding box center [986, 421] width 77 height 27
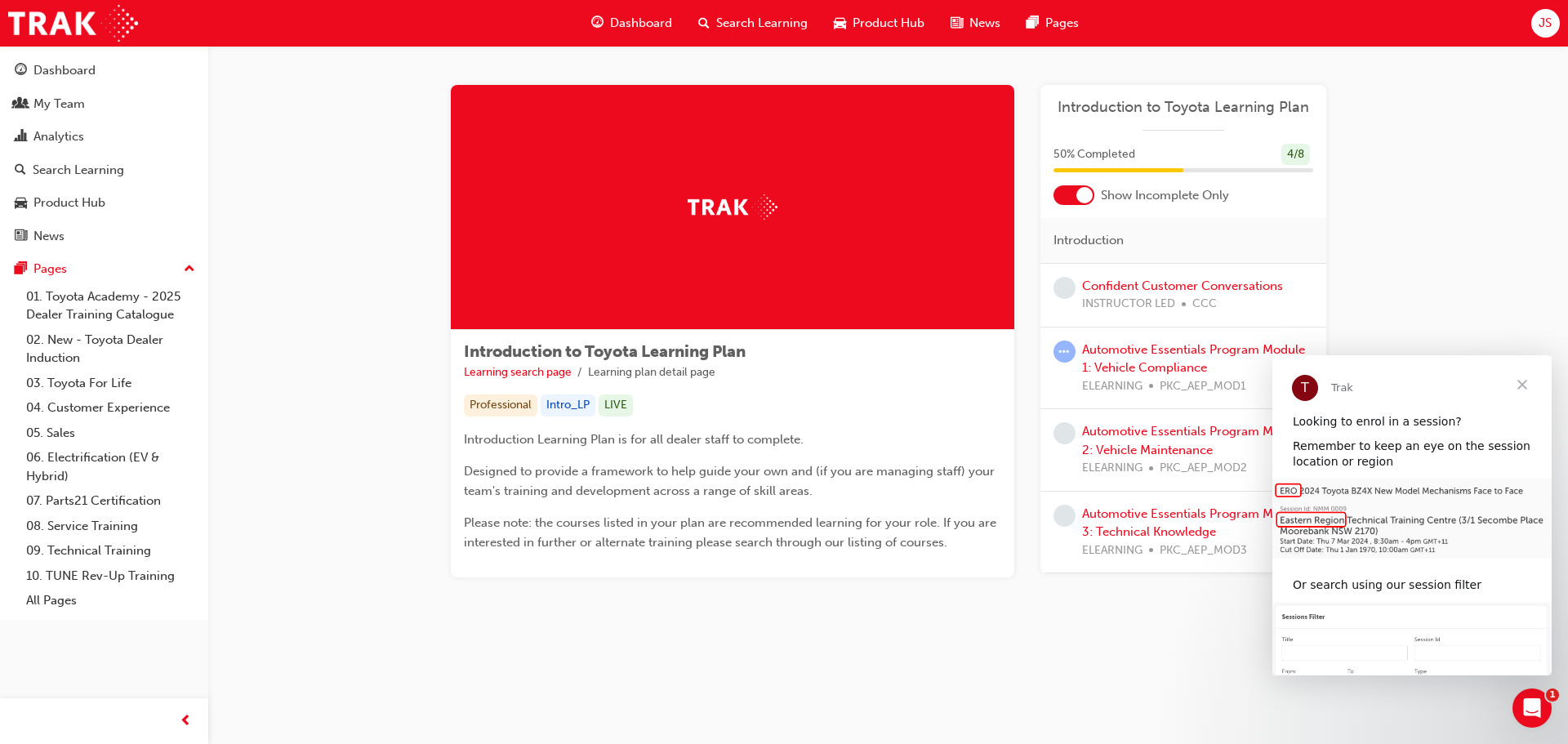
click at [1521, 384] on span "Close" at bounding box center [1523, 385] width 59 height 59
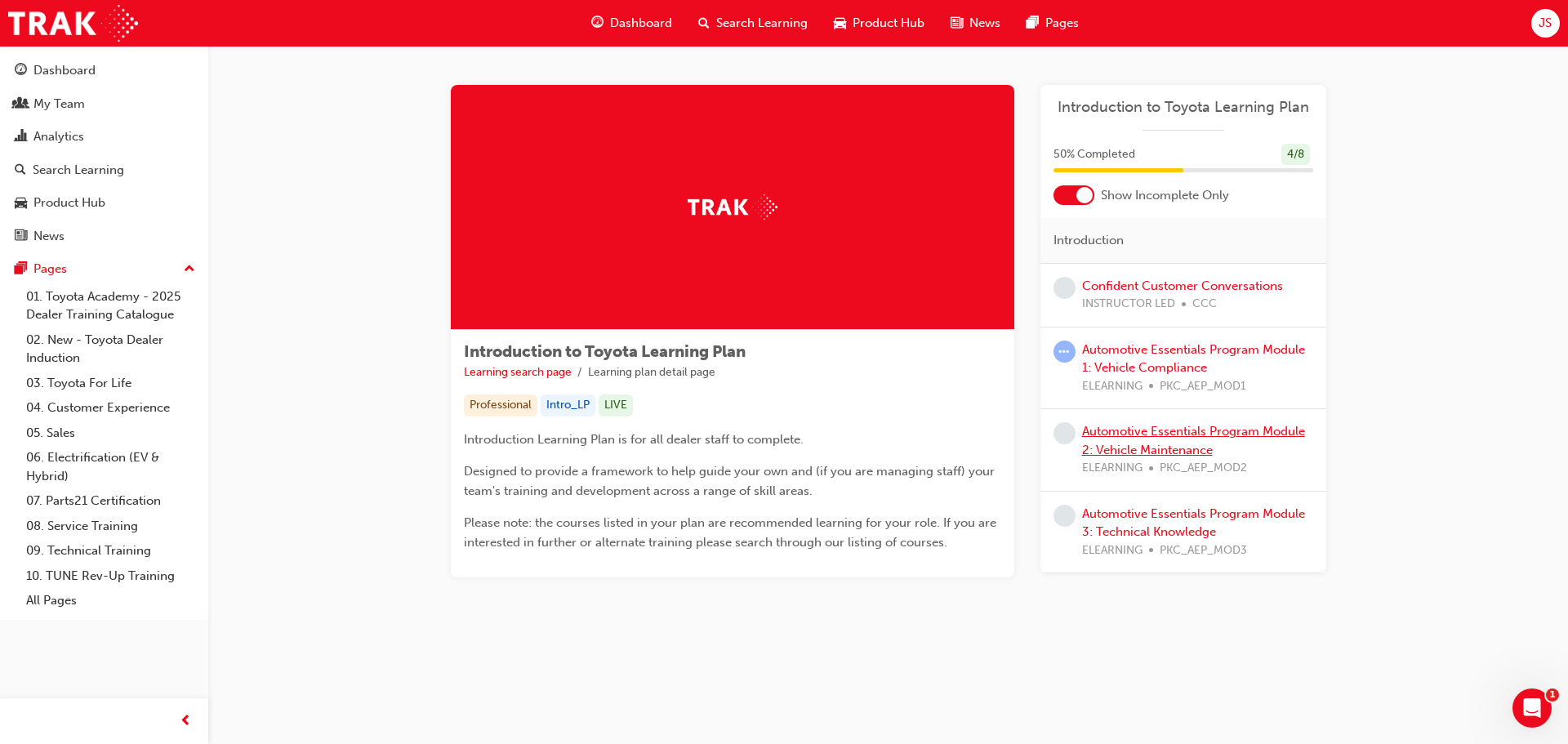
click at [1133, 434] on link "Automotive Essentials Program Module 2: Vehicle Maintenance" at bounding box center [1193, 440] width 223 height 34
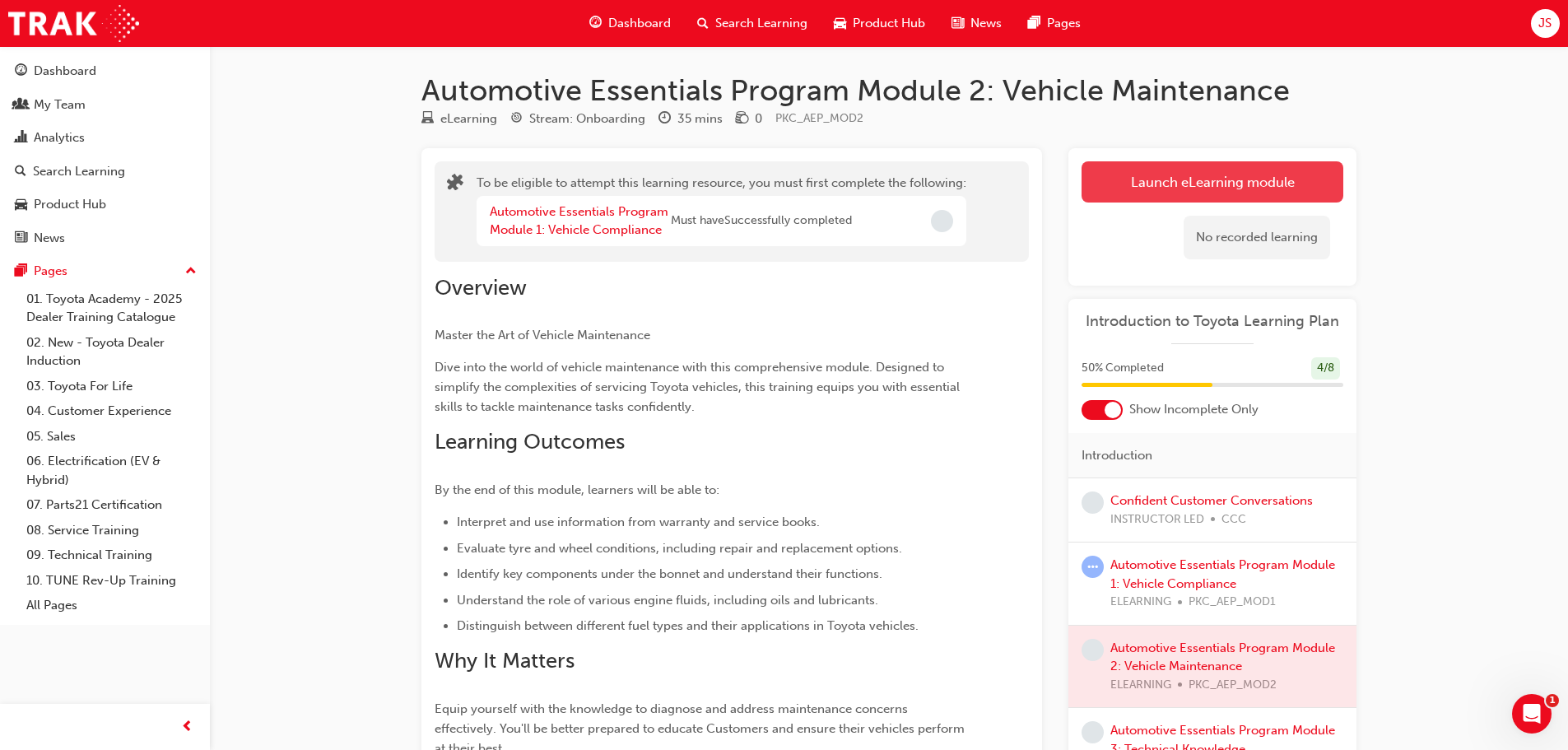
click at [1214, 185] on button "Launch eLearning module" at bounding box center [1212, 181] width 262 height 41
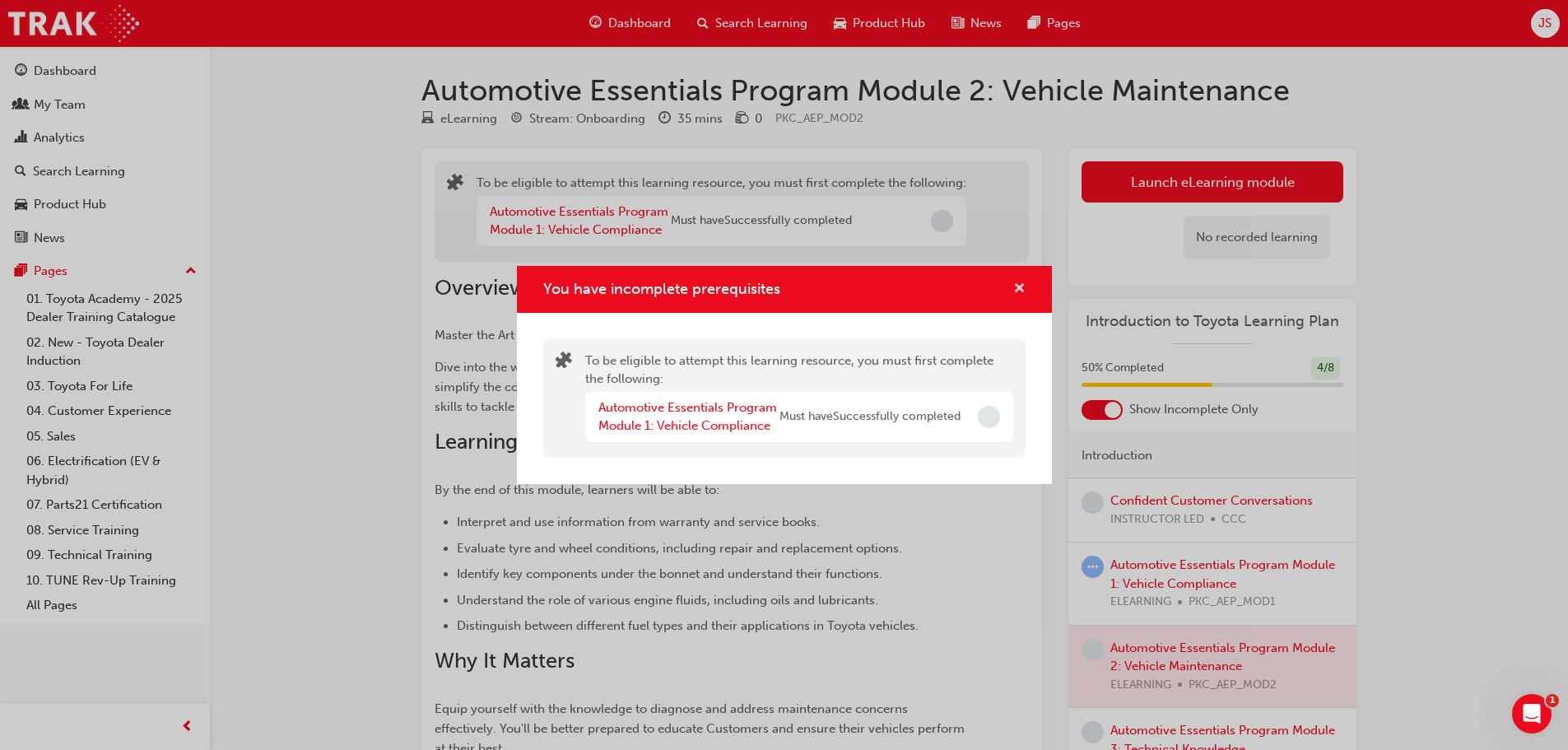
click at [1021, 291] on span "cross-icon" at bounding box center [1019, 289] width 12 height 15
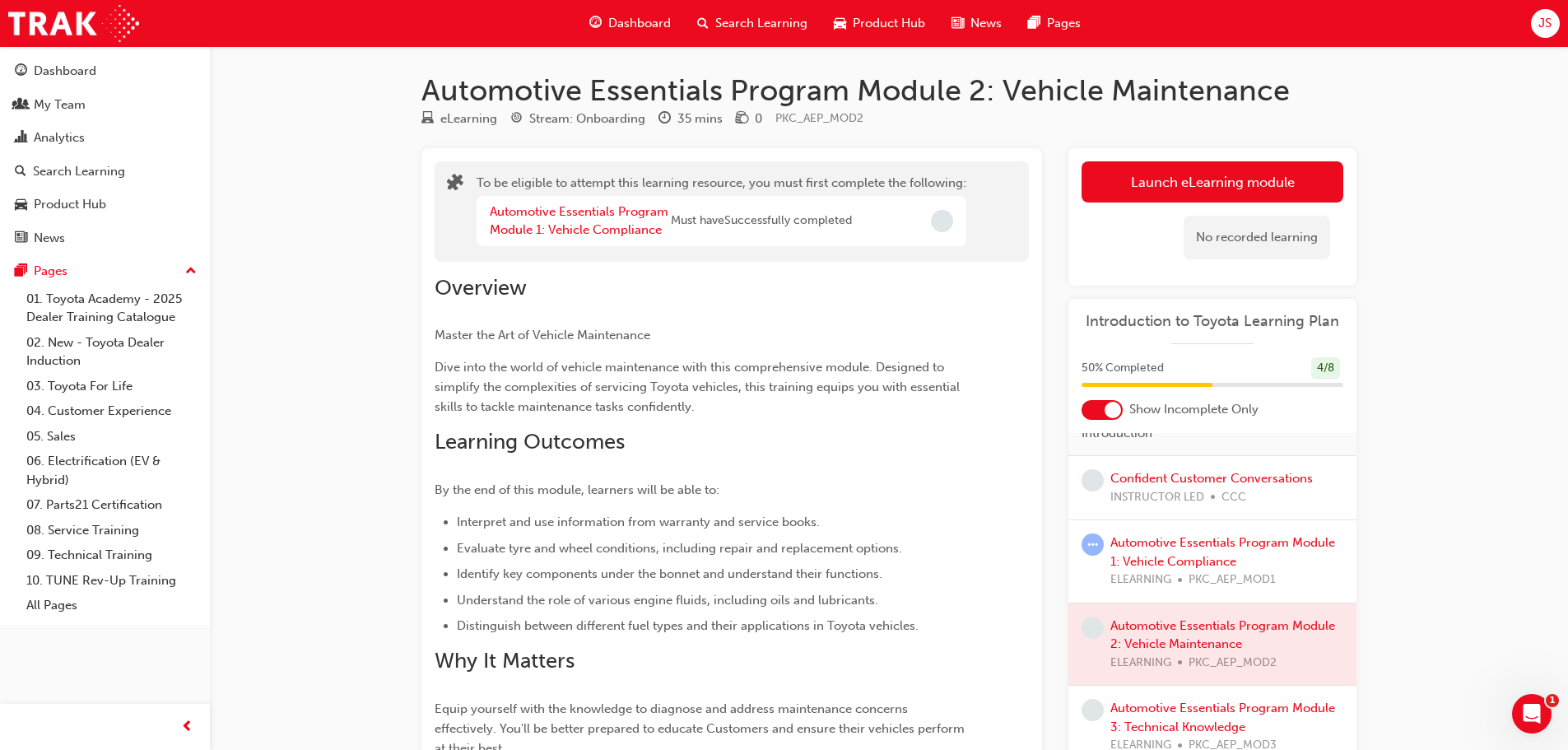
scroll to position [29, 0]
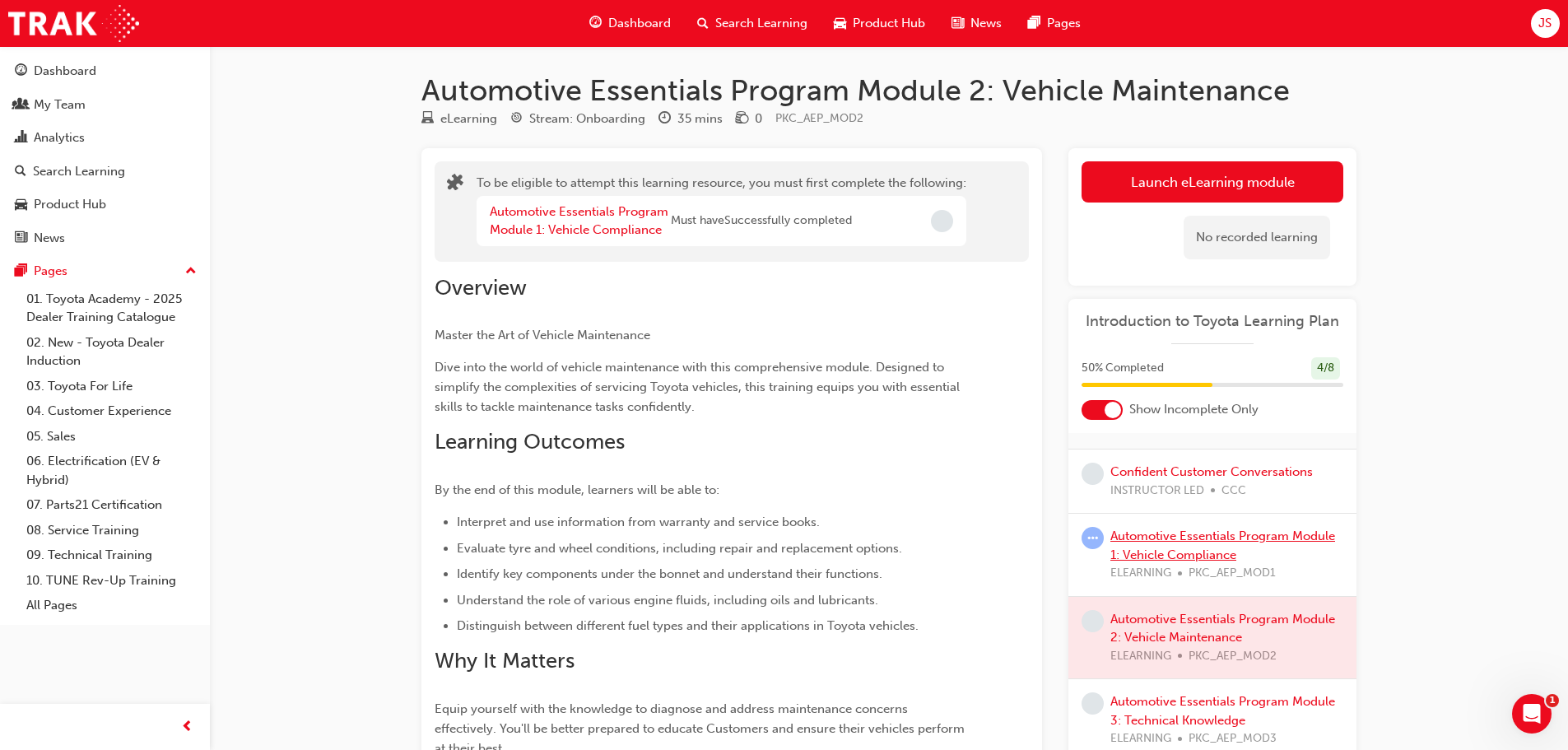
click at [1162, 551] on link "Automotive Essentials Program Module 1: Vehicle Compliance" at bounding box center [1222, 545] width 224 height 34
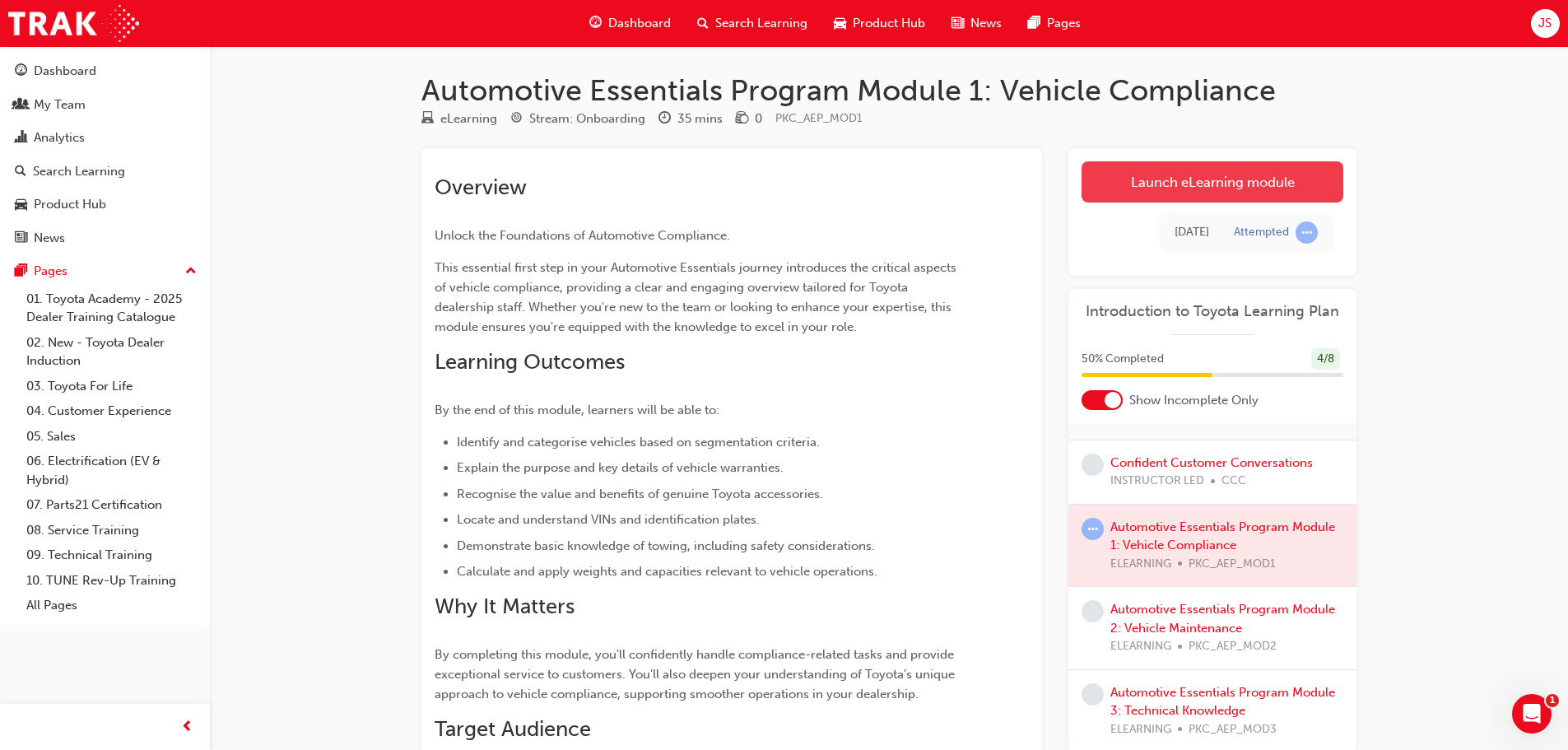
click at [1216, 182] on link "Launch eLearning module" at bounding box center [1212, 181] width 262 height 41
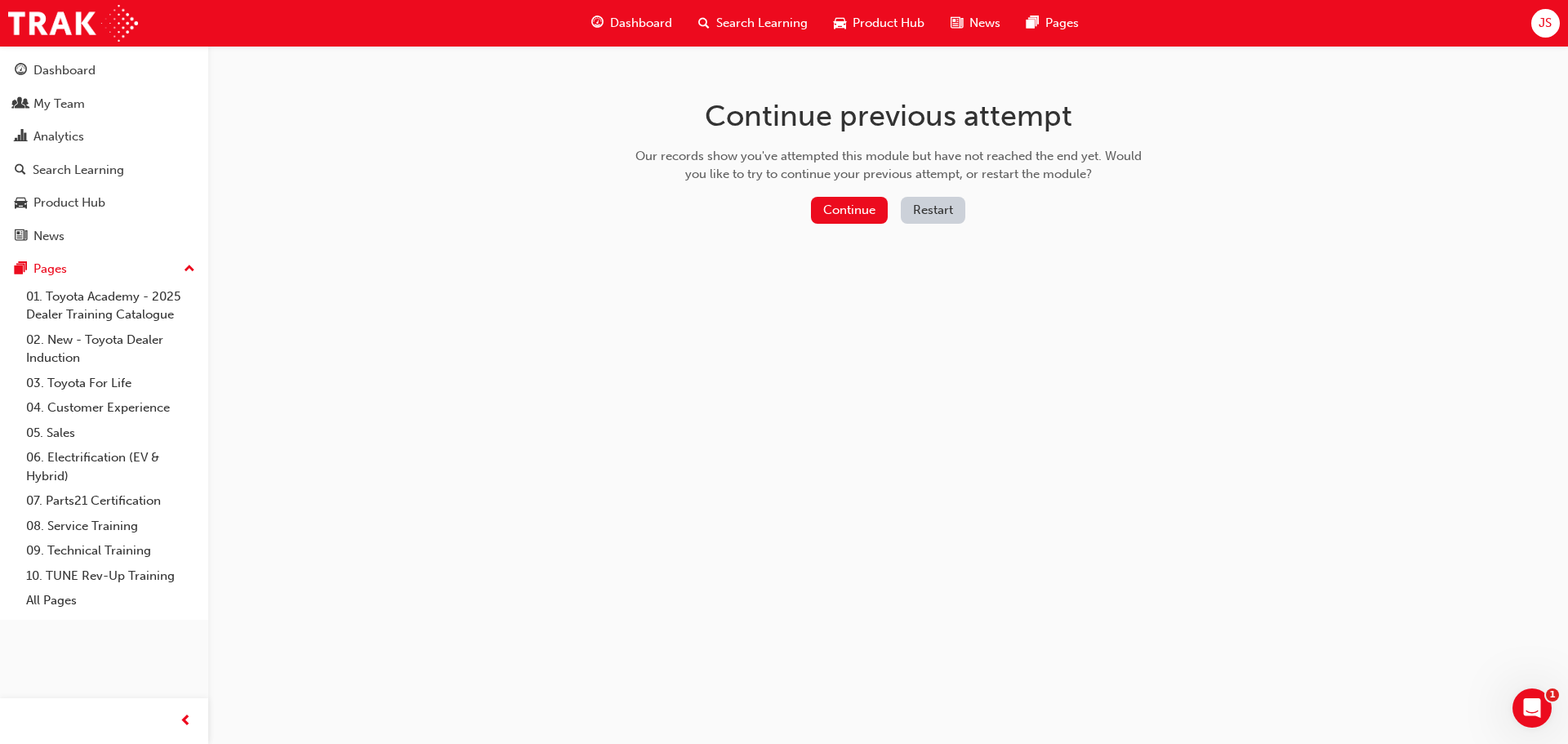
click at [938, 208] on button "Restart" at bounding box center [932, 210] width 64 height 27
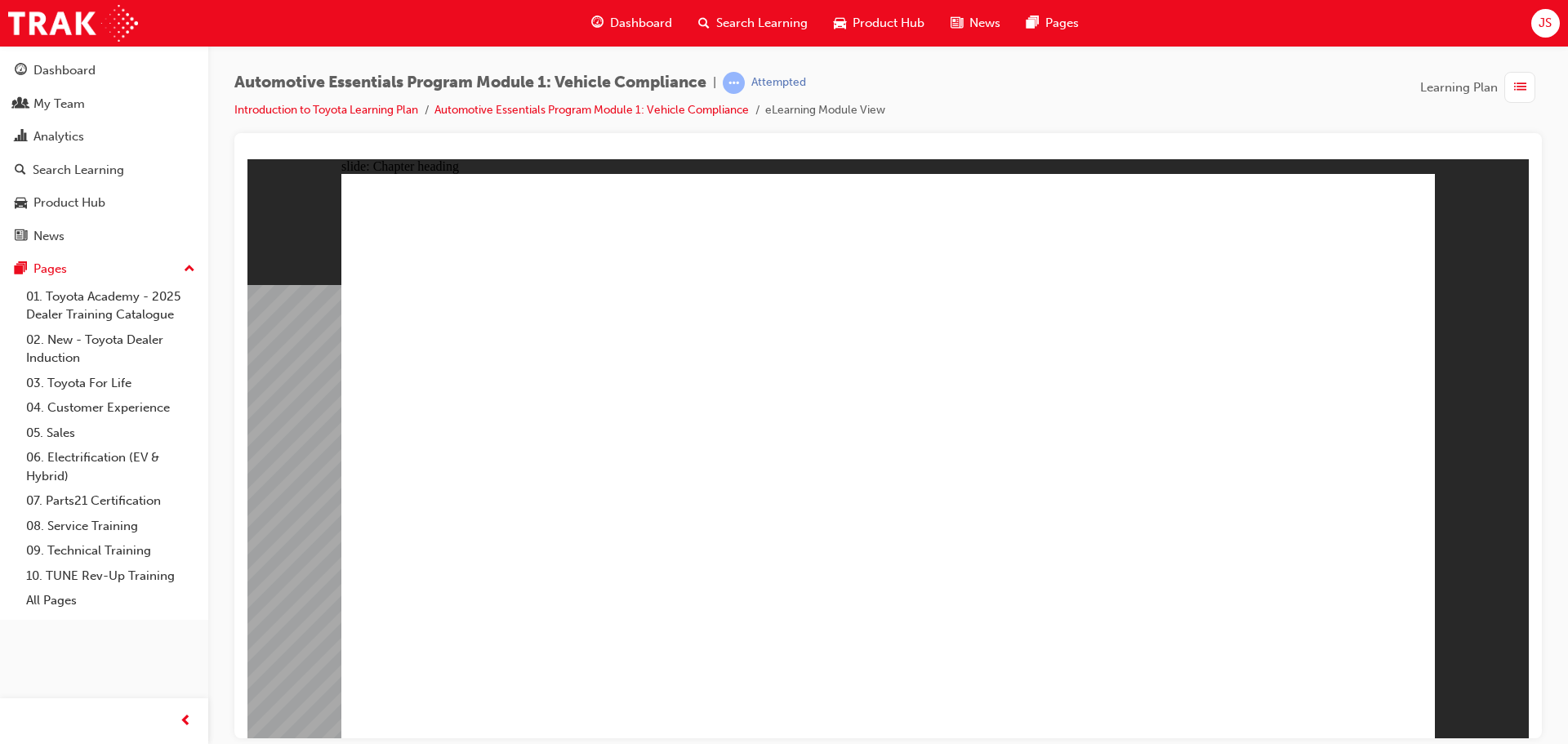
drag, startPoint x: 794, startPoint y: 266, endPoint x: 1348, endPoint y: 208, distance: 557.0
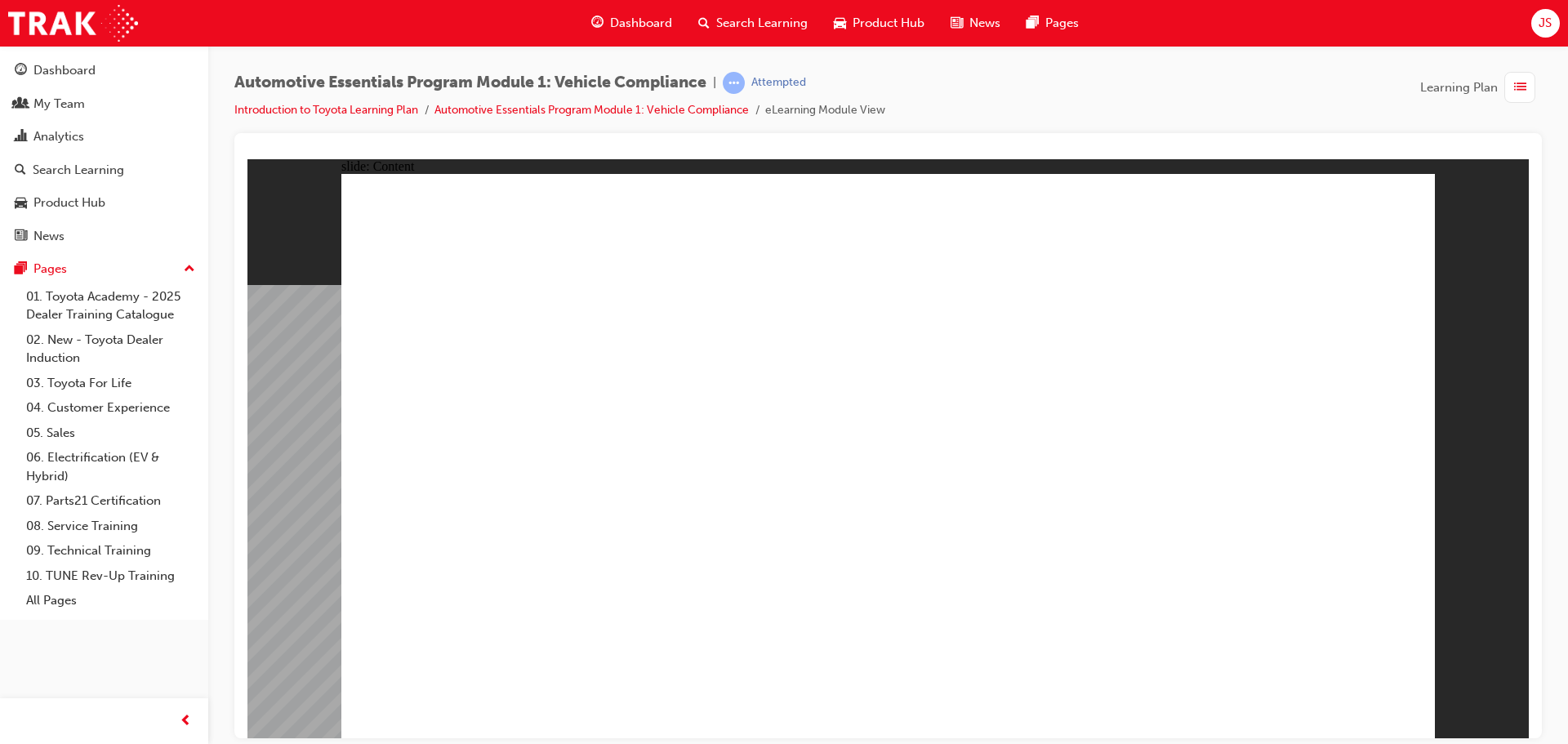
drag, startPoint x: 1374, startPoint y: 193, endPoint x: 1393, endPoint y: 194, distance: 19.0
